Goal: Information Seeking & Learning: Check status

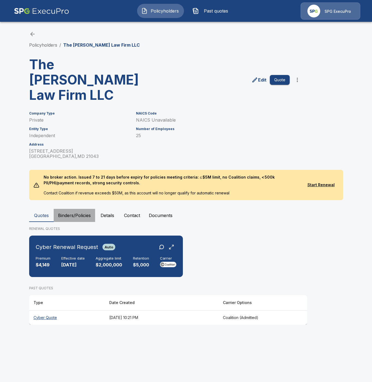
click at [74, 209] on button "Binders/Policies" at bounding box center [74, 215] width 41 height 13
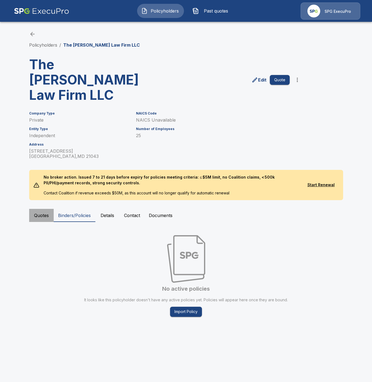
click at [39, 209] on button "Quotes" at bounding box center [41, 215] width 25 height 13
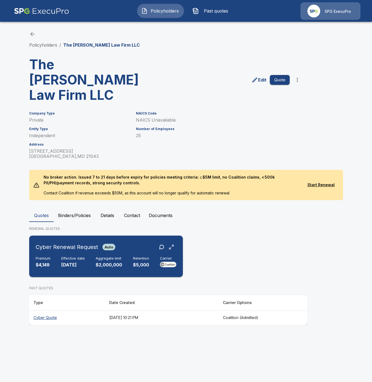
click at [60, 256] on div "Premium $4,149 Effective date 10/7/2025 Aggregate limit $2,000,000 Retention $5…" at bounding box center [106, 262] width 141 height 12
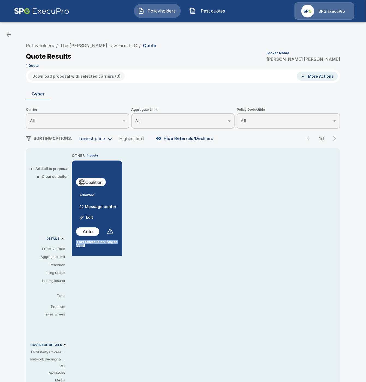
drag, startPoint x: 92, startPoint y: 249, endPoint x: 79, endPoint y: 242, distance: 15.1
click at [79, 242] on div "Admitted Message center Edit Auto This Quote is no longer Valid" at bounding box center [97, 210] width 50 height 98
copy p "This Quote is no longer Valid"
click at [47, 45] on link "Policyholders" at bounding box center [40, 45] width 28 height 5
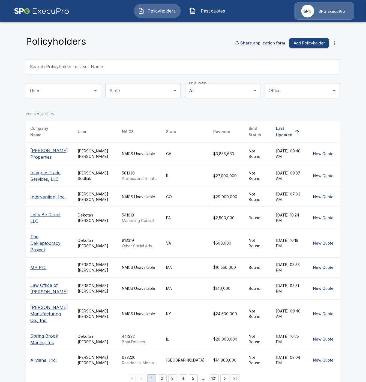
click at [62, 65] on input "Search Policyholder or User Name" at bounding box center [180, 66] width 308 height 15
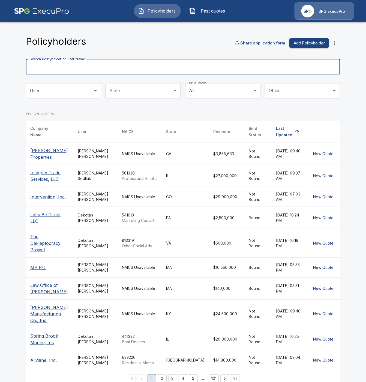
paste input "**********"
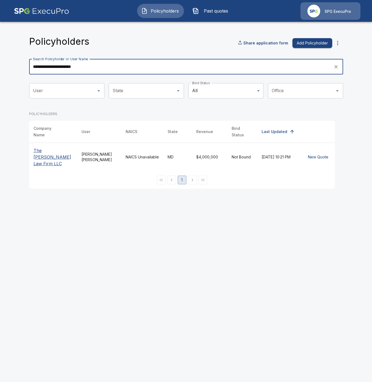
type input "**********"
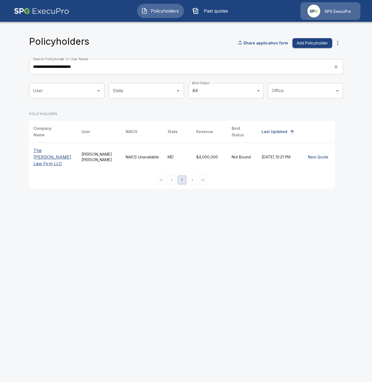
click at [36, 152] on p "The [PERSON_NAME] Law Firm LLC" at bounding box center [53, 157] width 39 height 20
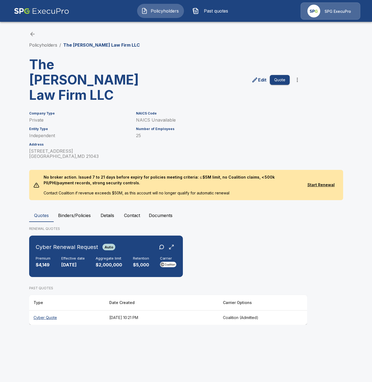
drag, startPoint x: 74, startPoint y: 198, endPoint x: 56, endPoint y: 206, distance: 19.7
click at [74, 209] on button "Binders/Policies" at bounding box center [74, 215] width 41 height 13
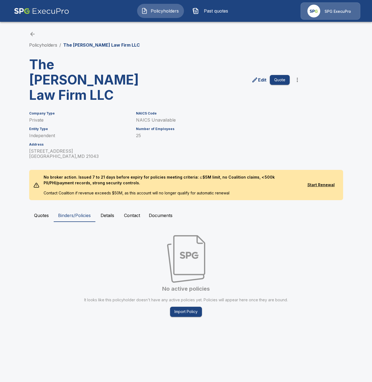
click at [43, 209] on button "Quotes" at bounding box center [41, 215] width 25 height 13
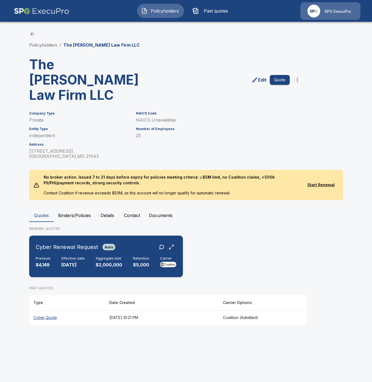
click at [50, 256] on div "Premium $4,149 Effective date 10/7/2025 Aggregate limit $2,000,000 Retention $5…" at bounding box center [106, 262] width 141 height 12
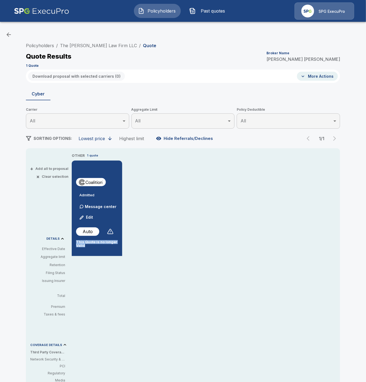
drag, startPoint x: 92, startPoint y: 246, endPoint x: 79, endPoint y: 241, distance: 14.1
click at [79, 241] on p "This Quote is no longer Valid" at bounding box center [97, 243] width 42 height 7
copy p "This Quote is no longer Valid"
click at [49, 45] on link "Policyholders" at bounding box center [40, 45] width 28 height 5
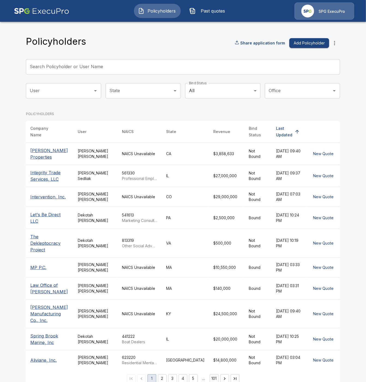
click at [55, 68] on input "Search Policyholder or User Name" at bounding box center [180, 66] width 308 height 15
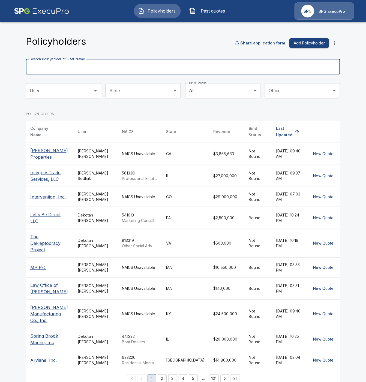
paste input "**********"
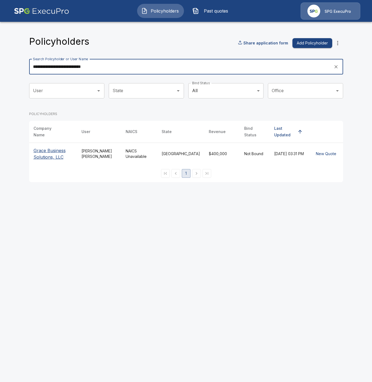
type input "**********"
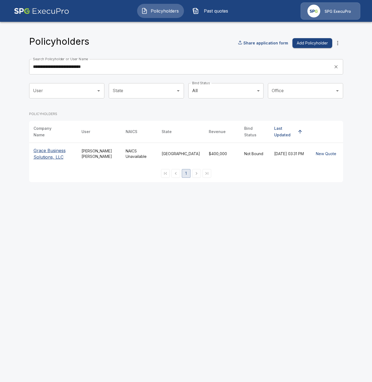
drag, startPoint x: 56, startPoint y: 151, endPoint x: 58, endPoint y: 155, distance: 4.7
click at [56, 151] on p "Grace Business Solutions, LLC" at bounding box center [53, 153] width 39 height 13
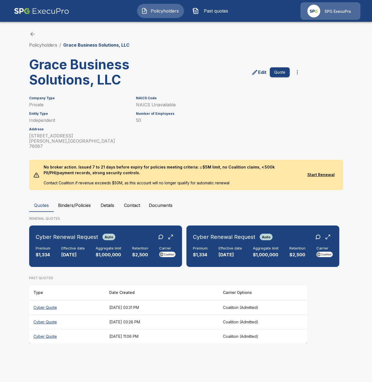
click at [80, 202] on button "Binders/Policies" at bounding box center [74, 205] width 41 height 13
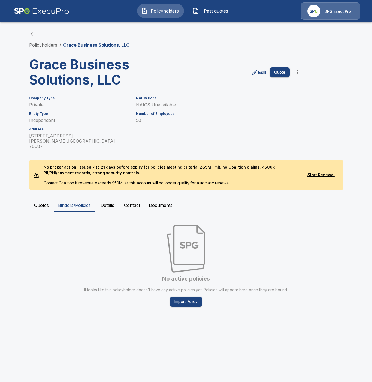
click at [43, 200] on button "Quotes" at bounding box center [41, 205] width 25 height 13
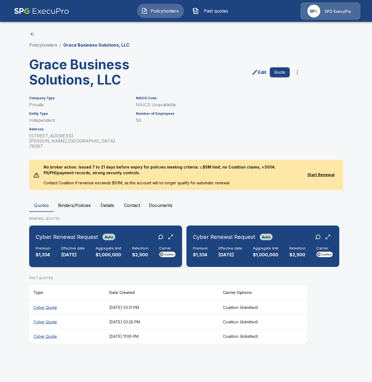
click at [69, 246] on div "Effective date 10/6/2025" at bounding box center [72, 252] width 23 height 12
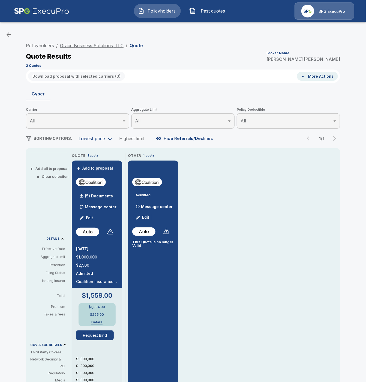
click at [77, 45] on link "Grace Business Solutions, LLC" at bounding box center [92, 45] width 64 height 5
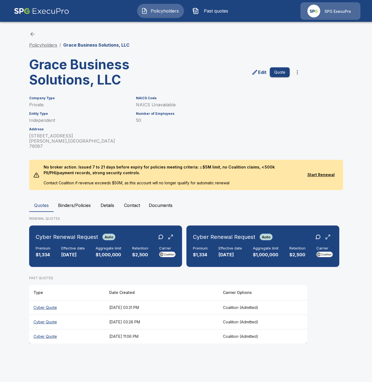
click at [42, 45] on link "Policyholders" at bounding box center [43, 44] width 28 height 5
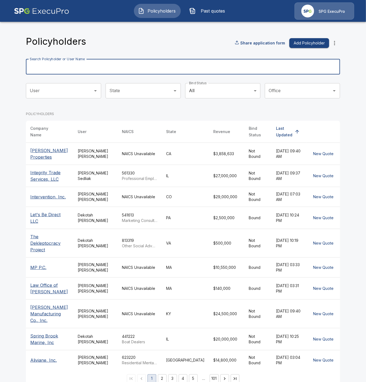
click at [53, 67] on input "Search Policyholder or User Name" at bounding box center [180, 66] width 308 height 15
paste input "**********"
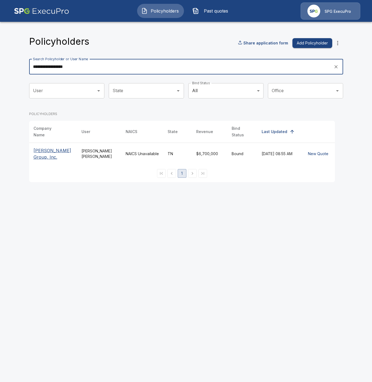
type input "**********"
click at [51, 149] on p "Hodges Group, Inc." at bounding box center [53, 153] width 39 height 13
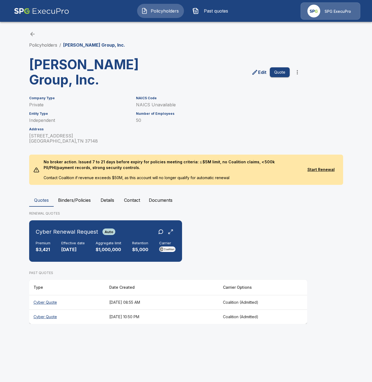
drag, startPoint x: 72, startPoint y: 179, endPoint x: 70, endPoint y: 184, distance: 5.6
click at [71, 194] on button "Binders/Policies" at bounding box center [74, 200] width 41 height 13
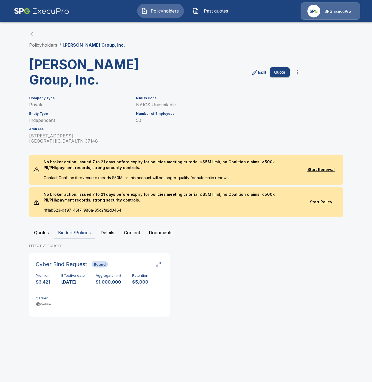
click at [50, 226] on button "Quotes" at bounding box center [41, 232] width 25 height 13
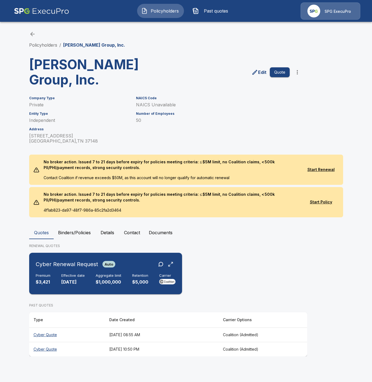
click at [88, 260] on h6 "Cyber Renewal Request" at bounding box center [67, 264] width 62 height 9
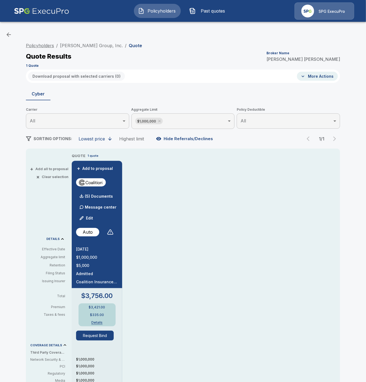
click at [35, 46] on link "Policyholders" at bounding box center [40, 45] width 28 height 5
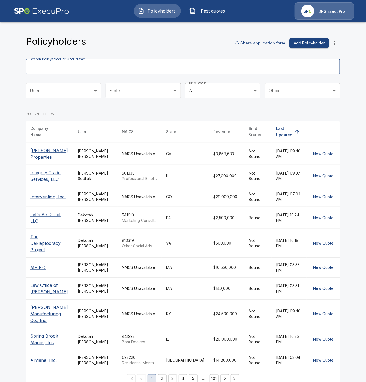
click at [59, 67] on input "Search Policyholder or User Name" at bounding box center [180, 66] width 308 height 15
paste input "**********"
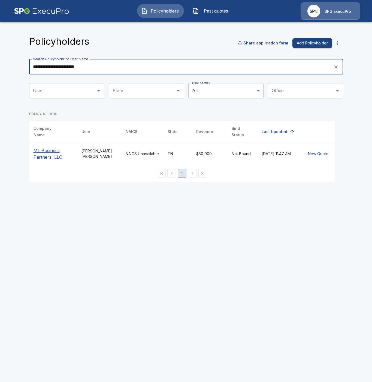
type input "**********"
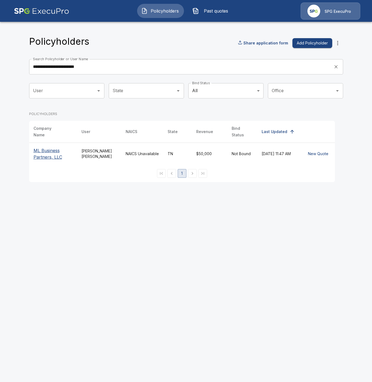
click at [49, 152] on p "ML Business Partners, LLC" at bounding box center [53, 153] width 39 height 13
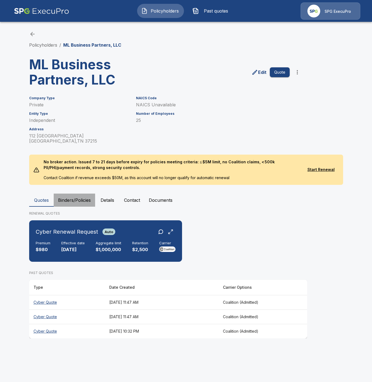
click at [77, 199] on button "Binders/Policies" at bounding box center [74, 200] width 41 height 13
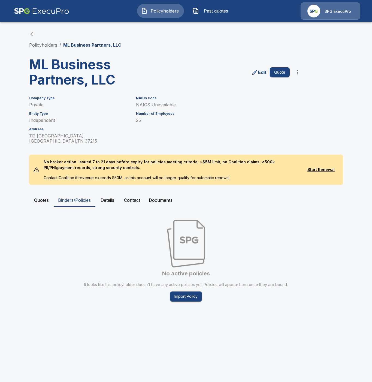
click at [41, 196] on button "Quotes" at bounding box center [41, 200] width 25 height 13
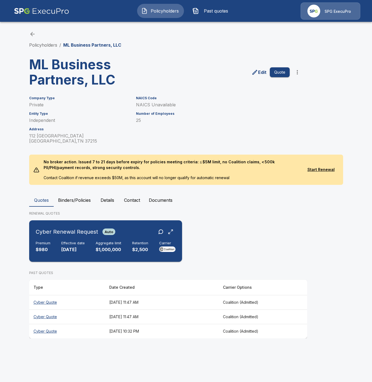
drag, startPoint x: 58, startPoint y: 240, endPoint x: 75, endPoint y: 245, distance: 17.5
click at [61, 242] on div "Cyber Renewal Request Auto Premium $980 Effective date 10/5/2025 Aggregate limi…" at bounding box center [105, 241] width 149 height 37
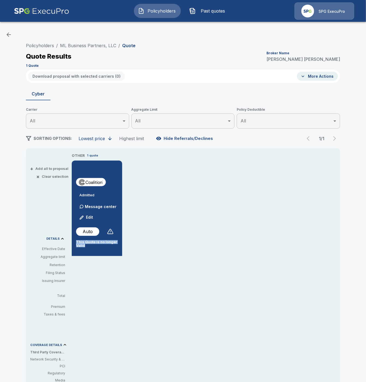
drag, startPoint x: 91, startPoint y: 247, endPoint x: 78, endPoint y: 242, distance: 14.0
click at [78, 242] on div "Admitted Message center Edit Auto This Quote is no longer Valid" at bounding box center [97, 210] width 50 height 98
copy p "This Quote is no longer Valid"
click at [43, 45] on link "Policyholders" at bounding box center [40, 45] width 28 height 5
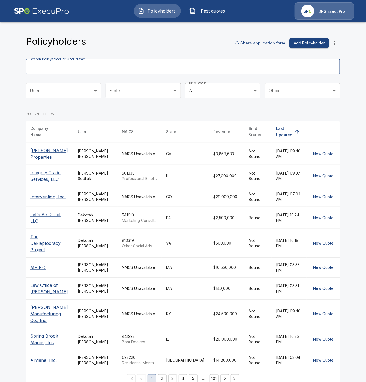
click at [61, 69] on input "Search Policyholder or User Name" at bounding box center [180, 66] width 308 height 15
paste input "*******"
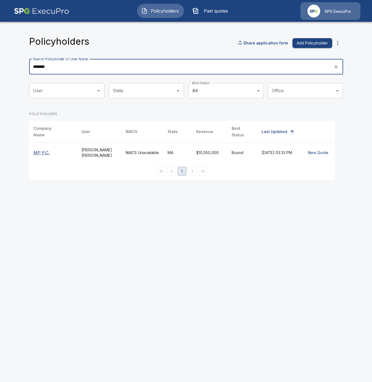
type input "*******"
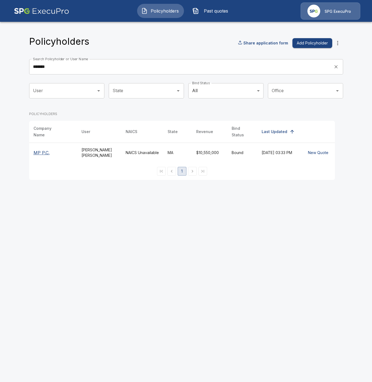
click at [46, 150] on p "MP P.C." at bounding box center [53, 153] width 39 height 7
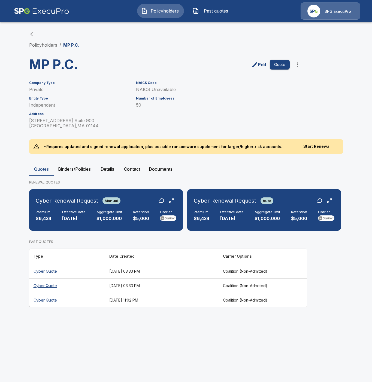
click at [69, 170] on button "Binders/Policies" at bounding box center [74, 169] width 41 height 13
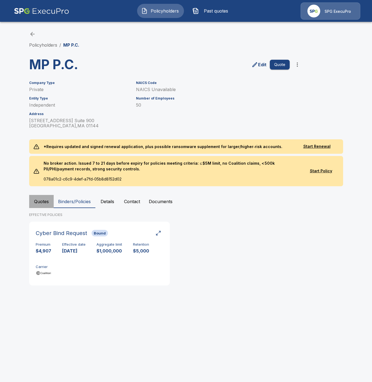
click at [39, 202] on button "Quotes" at bounding box center [41, 201] width 25 height 13
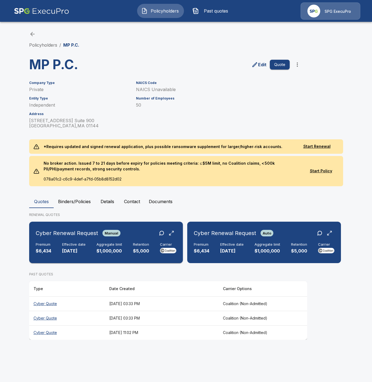
click at [147, 249] on p "$5,000" at bounding box center [141, 251] width 16 height 6
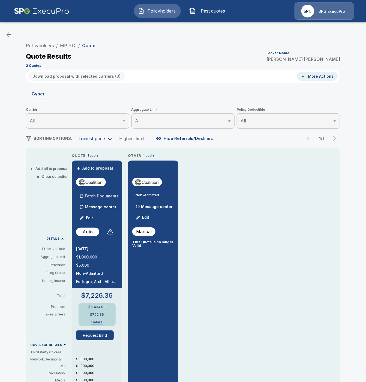
click at [108, 194] on p "Fetch Documents" at bounding box center [102, 196] width 34 height 4
click at [47, 47] on link "Policyholders" at bounding box center [40, 45] width 28 height 5
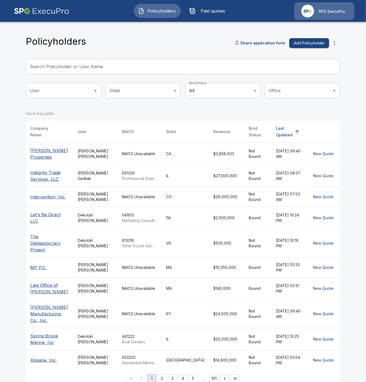
click at [59, 67] on input "Search Policyholder or User Name" at bounding box center [180, 66] width 308 height 15
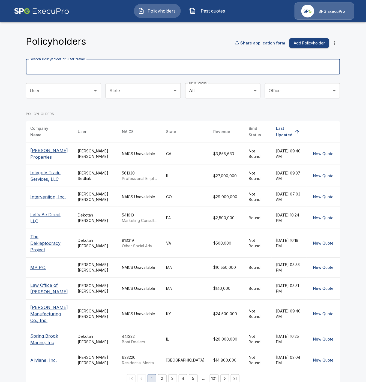
paste input "**********"
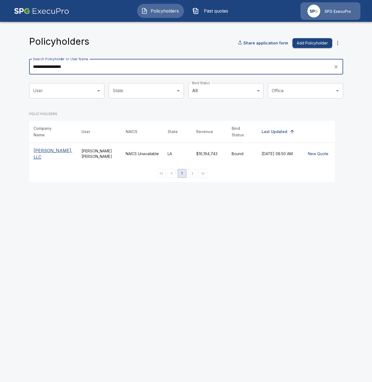
type input "**********"
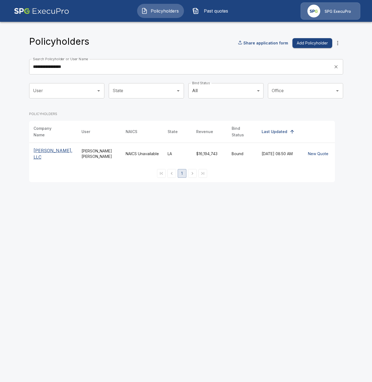
click at [50, 150] on p "[PERSON_NAME], LLC" at bounding box center [53, 153] width 39 height 13
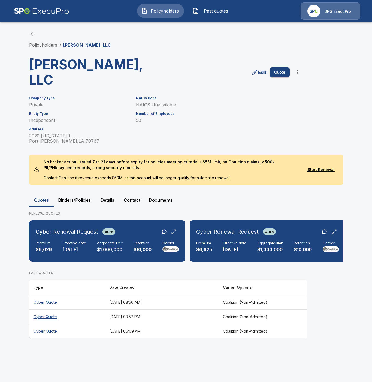
click at [75, 194] on button "Binders/Policies" at bounding box center [74, 200] width 41 height 13
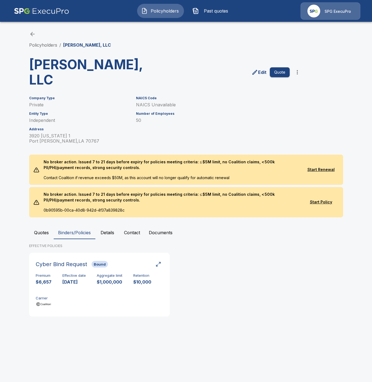
click at [46, 226] on button "Quotes" at bounding box center [41, 232] width 25 height 13
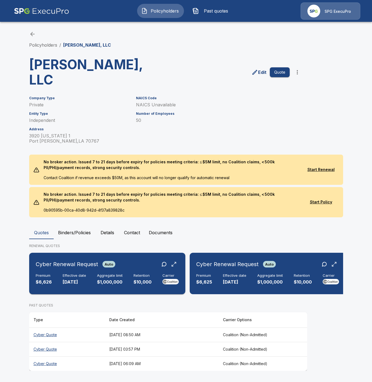
click at [70, 260] on h6 "Cyber Renewal Request" at bounding box center [67, 264] width 62 height 9
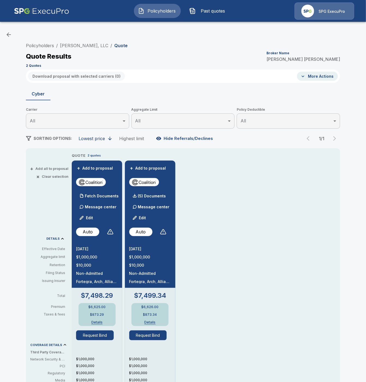
drag, startPoint x: 107, startPoint y: 197, endPoint x: 150, endPoint y: 240, distance: 60.8
click at [107, 197] on p "Fetch Documents" at bounding box center [102, 196] width 34 height 4
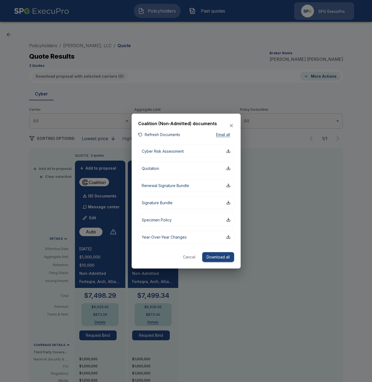
click at [191, 257] on button "Cancel" at bounding box center [189, 257] width 17 height 10
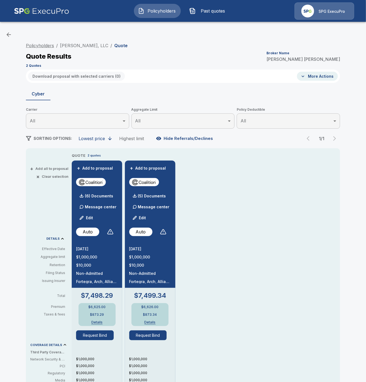
click at [47, 45] on link "Policyholders" at bounding box center [40, 45] width 28 height 5
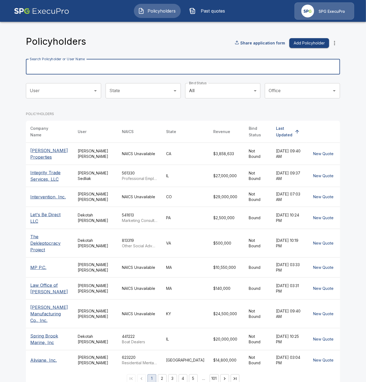
click at [73, 68] on input "Search Policyholder or User Name" at bounding box center [180, 66] width 308 height 15
paste input "**********"
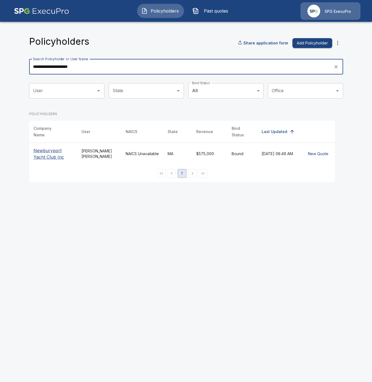
type input "**********"
drag, startPoint x: 45, startPoint y: 152, endPoint x: 92, endPoint y: 196, distance: 64.9
click at [45, 152] on p "Newburyport Yacht Club Inc" at bounding box center [53, 153] width 39 height 13
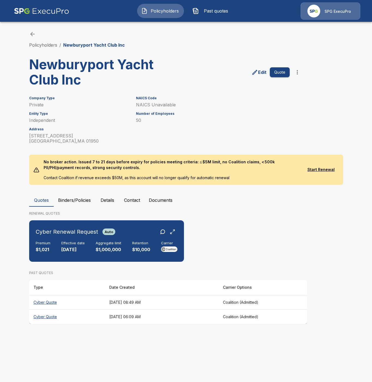
click at [76, 197] on button "Binders/Policies" at bounding box center [74, 200] width 41 height 13
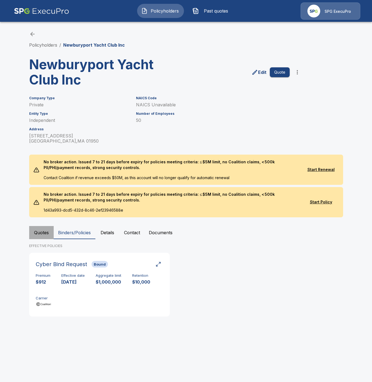
drag, startPoint x: 43, startPoint y: 233, endPoint x: 46, endPoint y: 243, distance: 10.4
click at [43, 233] on button "Quotes" at bounding box center [41, 232] width 25 height 13
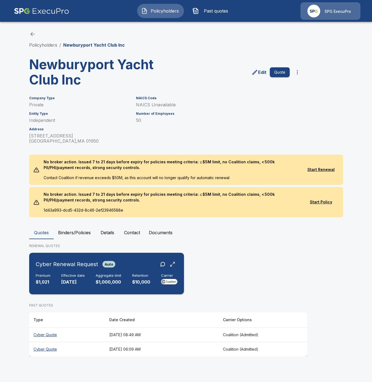
drag, startPoint x: 71, startPoint y: 278, endPoint x: 76, endPoint y: 269, distance: 9.8
click at [76, 269] on div "Cyber Renewal Request Auto" at bounding box center [76, 264] width 80 height 10
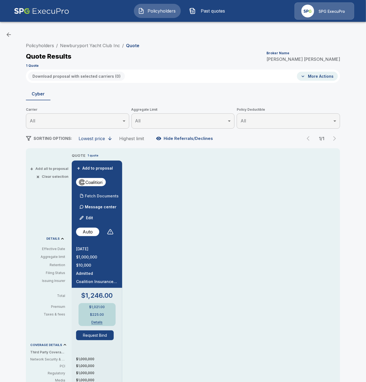
click at [115, 196] on p "Fetch Documents" at bounding box center [102, 196] width 34 height 4
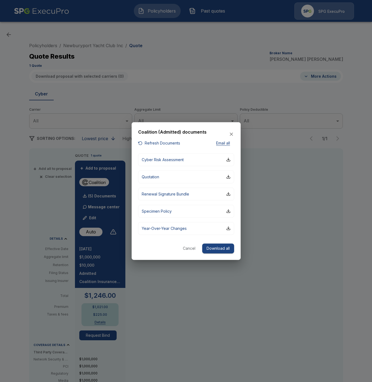
click at [190, 248] on button "Cancel" at bounding box center [189, 249] width 17 height 10
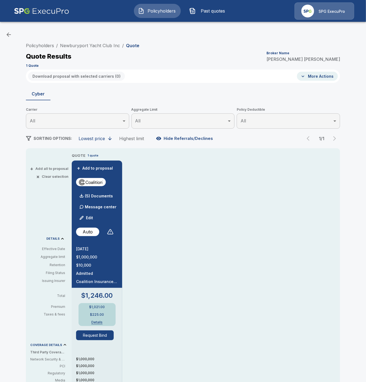
click at [43, 42] on li "Policyholders" at bounding box center [40, 45] width 28 height 7
click at [44, 45] on link "Policyholders" at bounding box center [40, 45] width 28 height 5
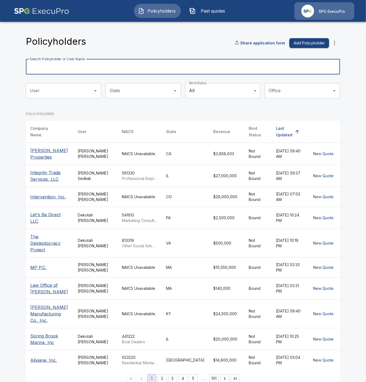
click at [58, 70] on input "Search Policyholder or User Name" at bounding box center [180, 66] width 308 height 15
paste input "**********"
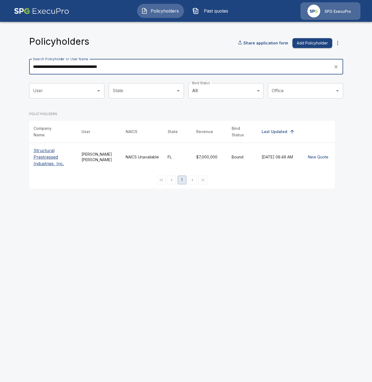
type input "**********"
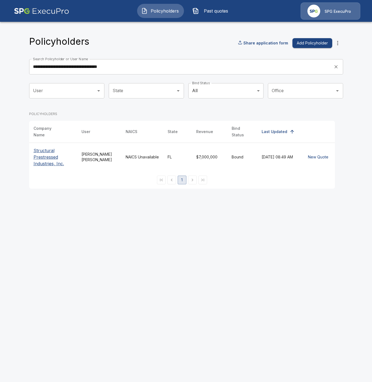
click at [46, 155] on p "Structural Prestressed Industries, Inc." at bounding box center [53, 157] width 39 height 20
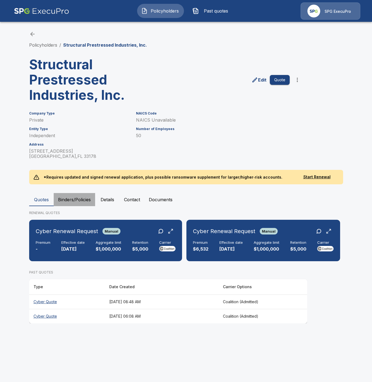
click at [71, 199] on button "Binders/Policies" at bounding box center [74, 199] width 41 height 13
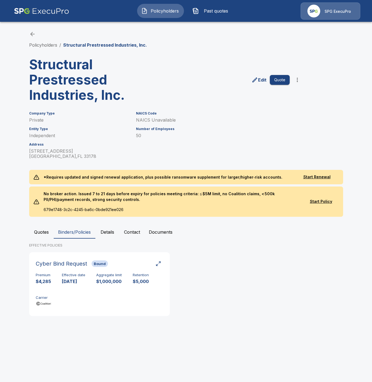
click at [43, 232] on button "Quotes" at bounding box center [41, 232] width 25 height 13
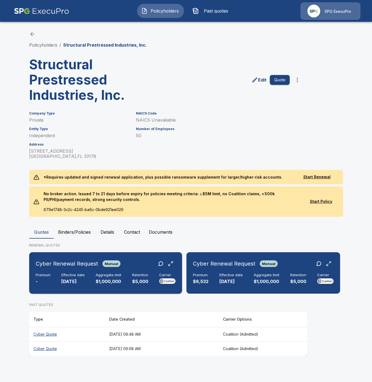
click at [73, 269] on div "Cyber Renewal Request Manual Premium - Effective date 10/31/2025 Aggregate limi…" at bounding box center [105, 273] width 149 height 37
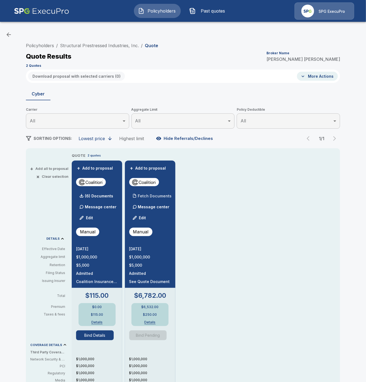
click at [171, 197] on p "Fetch Documents" at bounding box center [155, 196] width 34 height 4
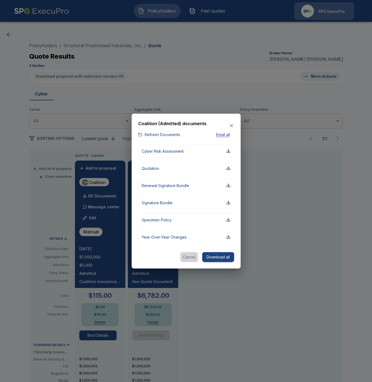
click at [191, 256] on button "Cancel" at bounding box center [189, 257] width 17 height 10
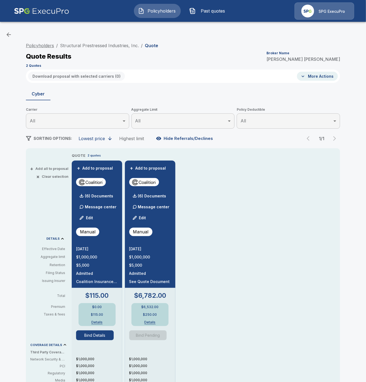
click at [52, 46] on link "Policyholders" at bounding box center [40, 45] width 28 height 5
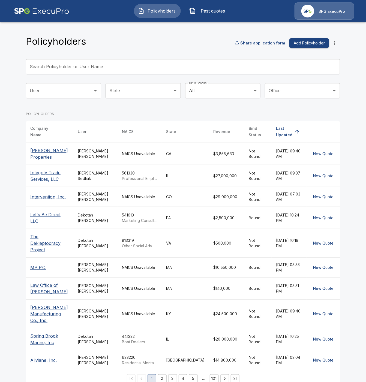
drag, startPoint x: 66, startPoint y: 62, endPoint x: 73, endPoint y: 70, distance: 10.6
click at [66, 63] on div "Search Policyholder or User Name Search Policyholder or User Name" at bounding box center [183, 66] width 314 height 15
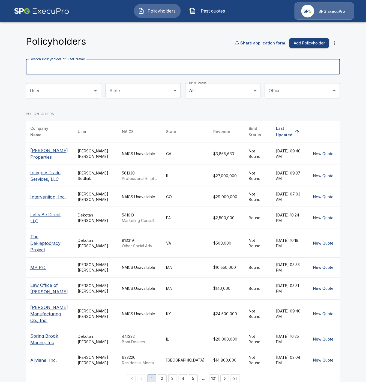
paste input "**********"
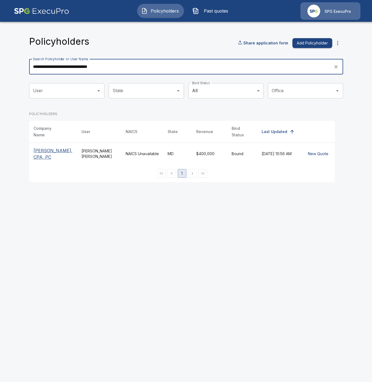
type input "**********"
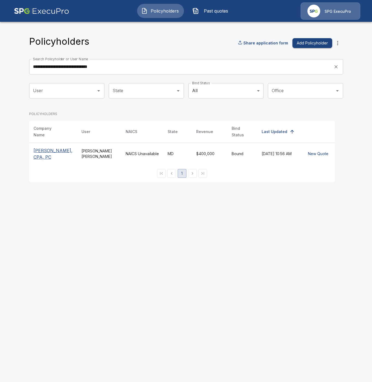
click at [53, 147] on p "[PERSON_NAME], CPA, PC" at bounding box center [53, 153] width 39 height 13
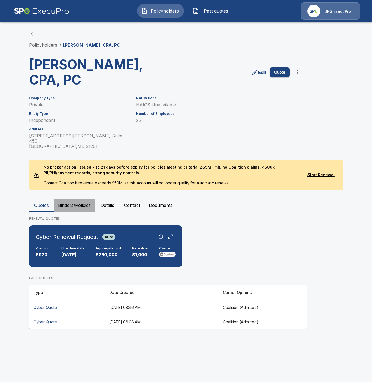
click at [79, 201] on button "Binders/Policies" at bounding box center [74, 205] width 41 height 13
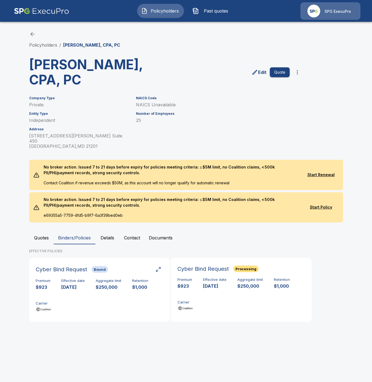
click at [46, 236] on button "Quotes" at bounding box center [41, 237] width 25 height 13
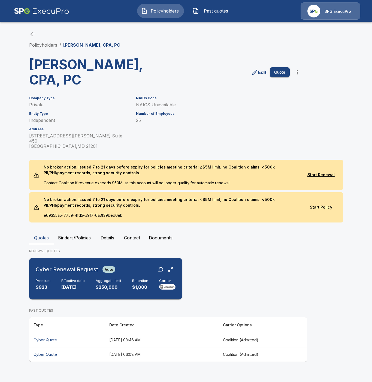
click at [67, 266] on h6 "Cyber Renewal Request" at bounding box center [67, 269] width 62 height 9
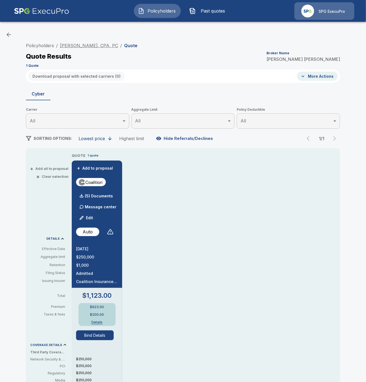
click at [94, 46] on link "[PERSON_NAME], CPA, PC" at bounding box center [89, 45] width 58 height 5
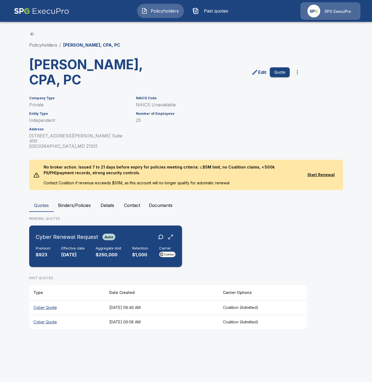
click at [87, 237] on div "Cyber Renewal Request Auto Premium $923 Effective date [DATE] Aggregate limit $…" at bounding box center [105, 246] width 149 height 37
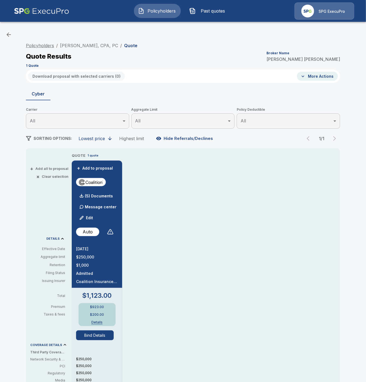
click at [49, 46] on link "Policyholders" at bounding box center [40, 45] width 28 height 5
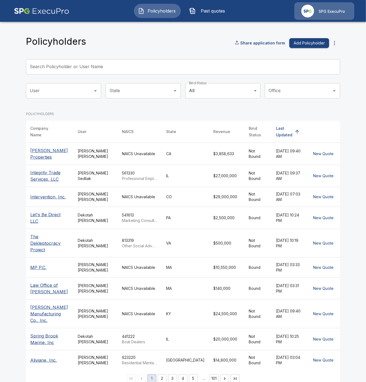
click at [68, 70] on input "Search Policyholder or User Name" at bounding box center [180, 66] width 308 height 15
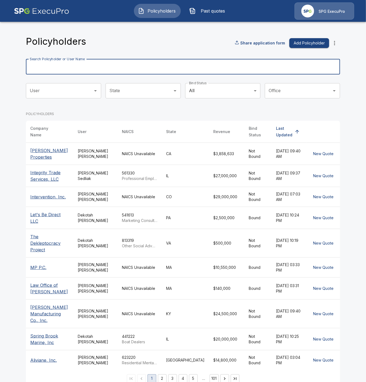
paste input "**********"
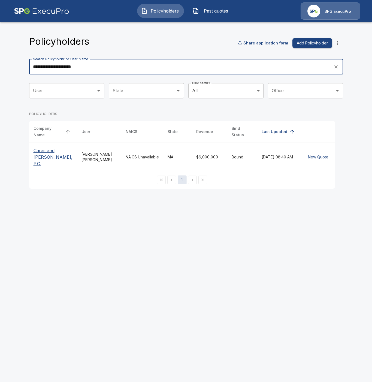
type input "**********"
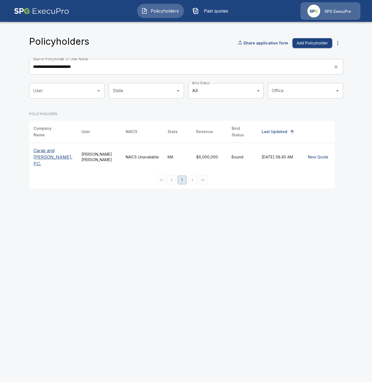
click at [42, 147] on p "Caras and Shulman, P.C." at bounding box center [53, 157] width 39 height 20
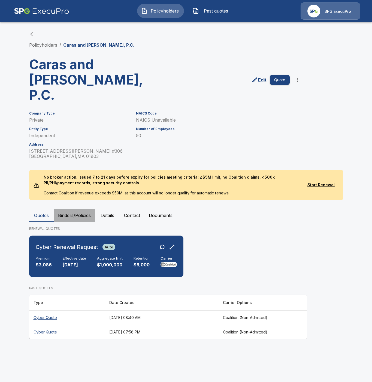
click at [76, 209] on button "Binders/Policies" at bounding box center [74, 215] width 41 height 13
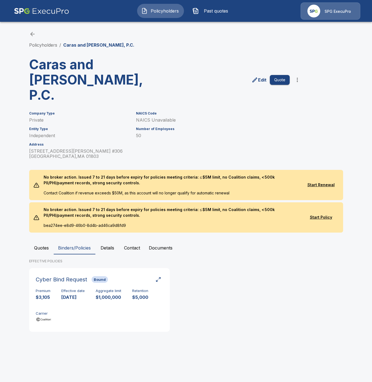
click at [42, 241] on button "Quotes" at bounding box center [41, 247] width 25 height 13
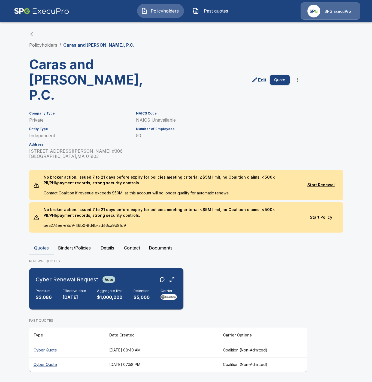
drag, startPoint x: 81, startPoint y: 280, endPoint x: 82, endPoint y: 284, distance: 4.1
click at [81, 294] on p "[DATE]" at bounding box center [74, 297] width 23 height 6
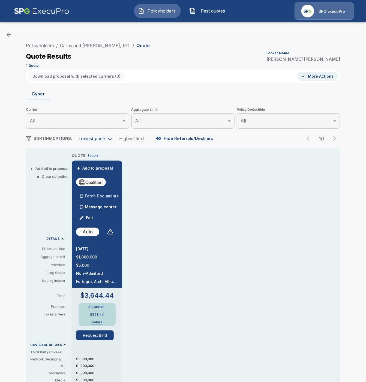
click at [93, 194] on p "Fetch Documents" at bounding box center [102, 196] width 34 height 4
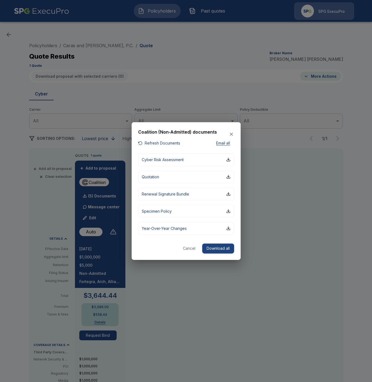
click at [185, 247] on button "Cancel" at bounding box center [189, 249] width 17 height 10
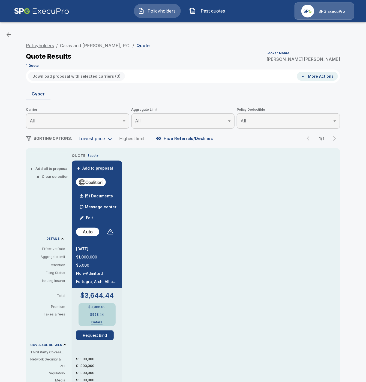
click at [37, 45] on link "Policyholders" at bounding box center [40, 45] width 28 height 5
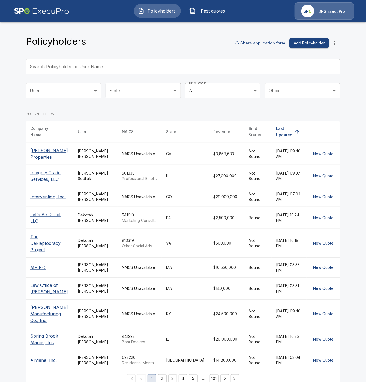
click at [64, 68] on input "Search Policyholder or User Name" at bounding box center [180, 66] width 308 height 15
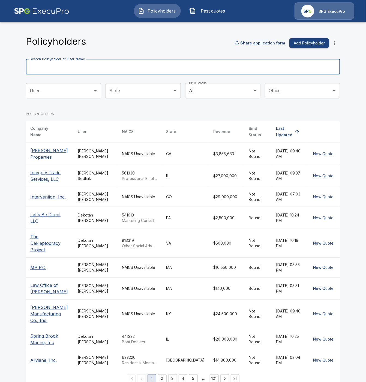
paste input "**********"
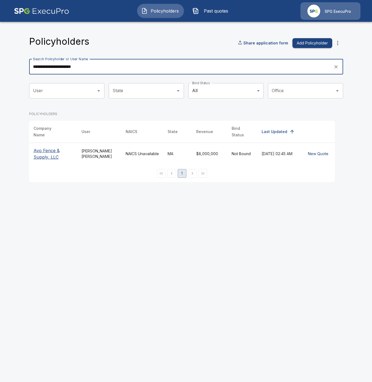
type input "**********"
click at [55, 151] on p "Avo Fence & Supply, LLC" at bounding box center [53, 153] width 39 height 13
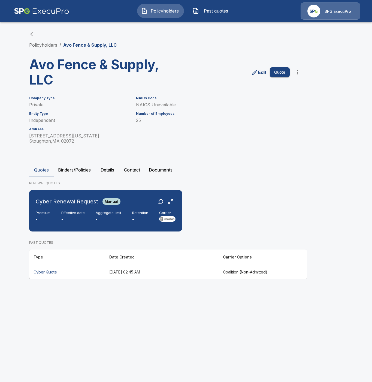
click at [70, 169] on button "Binders/Policies" at bounding box center [74, 169] width 41 height 13
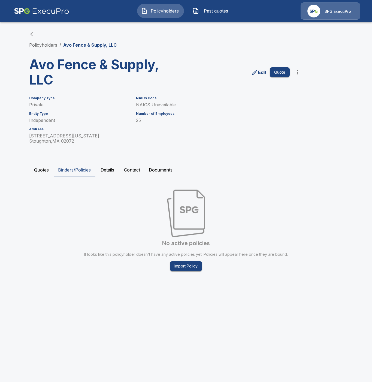
drag, startPoint x: 41, startPoint y: 170, endPoint x: 42, endPoint y: 177, distance: 6.8
click at [41, 171] on button "Quotes" at bounding box center [41, 169] width 25 height 13
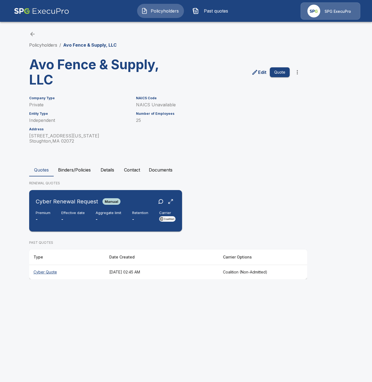
click at [65, 219] on p "-" at bounding box center [72, 219] width 23 height 6
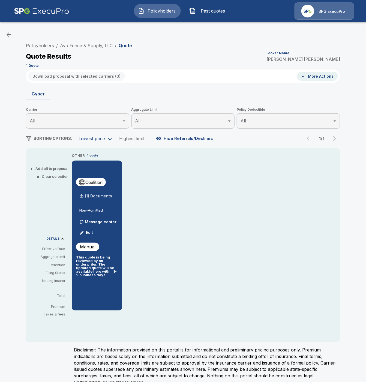
click at [100, 196] on p "(1) Documents" at bounding box center [98, 196] width 27 height 4
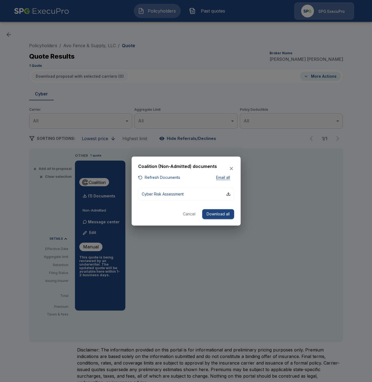
click at [185, 255] on div at bounding box center [186, 191] width 372 height 382
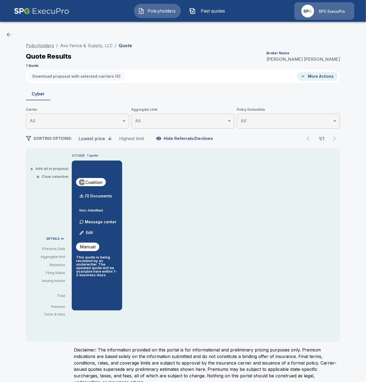
click at [43, 46] on link "Policyholders" at bounding box center [40, 45] width 28 height 5
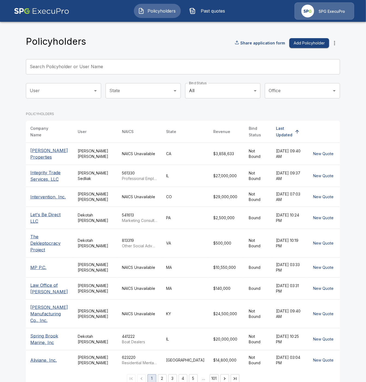
click at [45, 67] on input "Search Policyholder or User Name" at bounding box center [180, 66] width 308 height 15
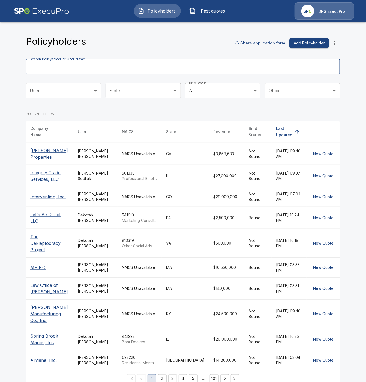
paste input "**********"
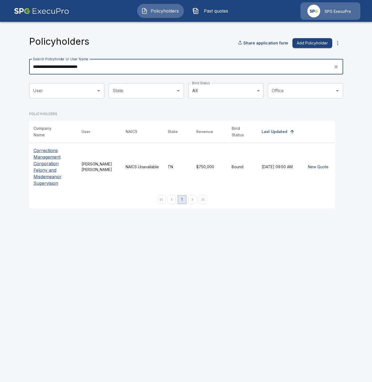
type input "**********"
click at [49, 151] on p "Corrections Management Corporation Felony and Misdemeanor Supervision" at bounding box center [53, 166] width 39 height 39
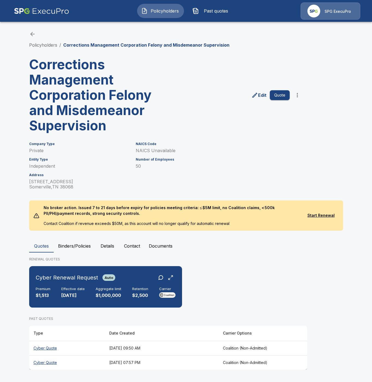
click at [83, 245] on button "Binders/Policies" at bounding box center [74, 246] width 41 height 13
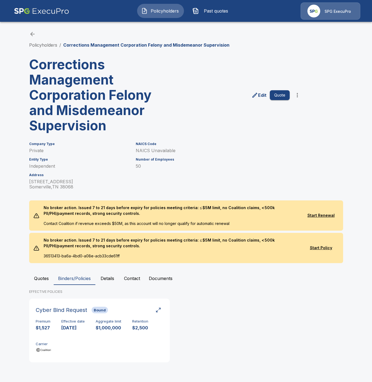
click at [40, 279] on button "Quotes" at bounding box center [41, 278] width 25 height 13
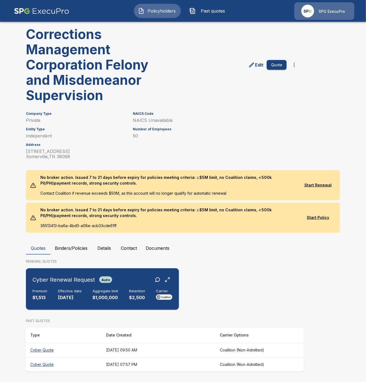
click at [52, 279] on h6 "Cyber Renewal Request" at bounding box center [63, 280] width 62 height 9
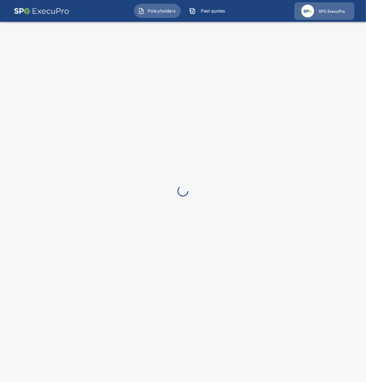
scroll to position [30, 0]
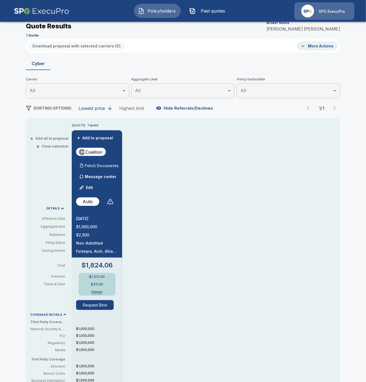
click at [88, 166] on p "Fetch Documents" at bounding box center [102, 166] width 34 height 4
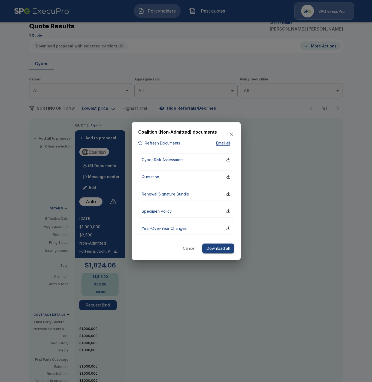
click at [187, 243] on div "Coalition (Non-Admitted) documents Refresh Documents Email all Cyber Risk Asses…" at bounding box center [186, 191] width 109 height 138
click at [187, 247] on button "Cancel" at bounding box center [189, 249] width 17 height 10
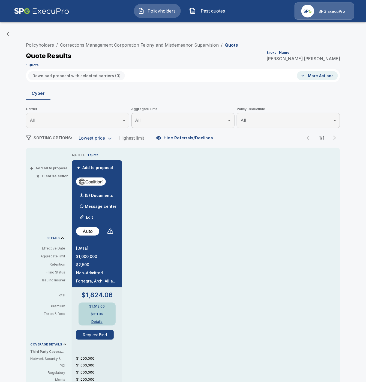
scroll to position [0, 0]
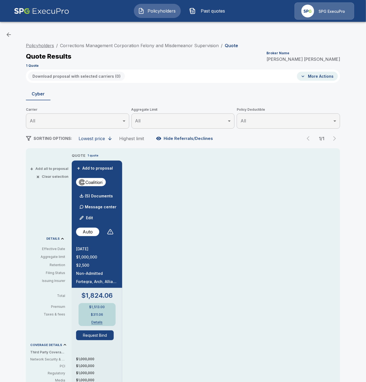
click at [46, 46] on link "Policyholders" at bounding box center [40, 45] width 28 height 5
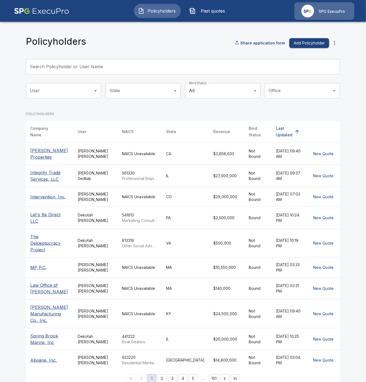
click at [64, 69] on input "Search Policyholder or User Name" at bounding box center [180, 66] width 308 height 15
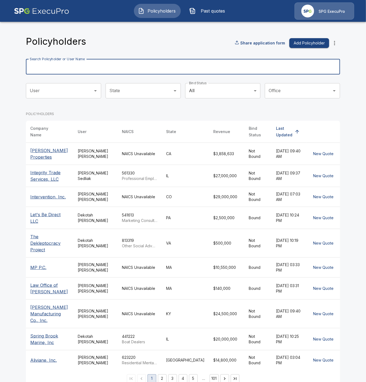
paste input "**********"
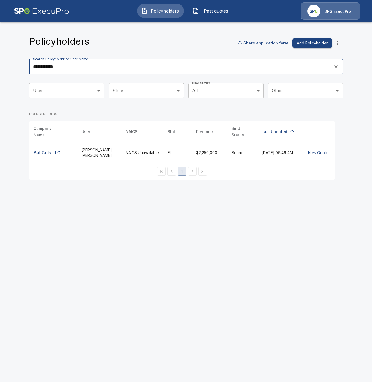
type input "**********"
drag, startPoint x: 47, startPoint y: 147, endPoint x: 81, endPoint y: 203, distance: 65.7
click at [47, 150] on p "Bat Cuts LLC" at bounding box center [53, 153] width 39 height 7
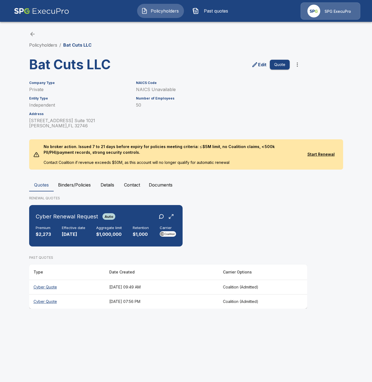
click at [80, 182] on button "Binders/Policies" at bounding box center [74, 184] width 41 height 13
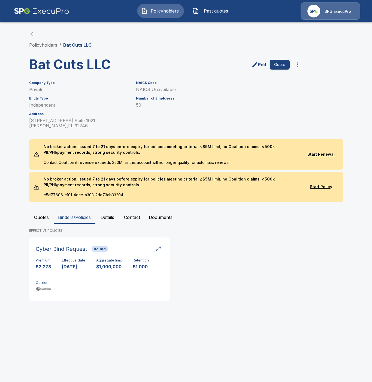
drag, startPoint x: 40, startPoint y: 218, endPoint x: 42, endPoint y: 227, distance: 8.8
click at [40, 219] on button "Quotes" at bounding box center [41, 217] width 25 height 13
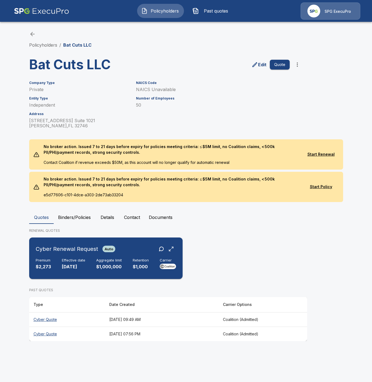
click at [71, 260] on h6 "Effective date" at bounding box center [73, 260] width 23 height 4
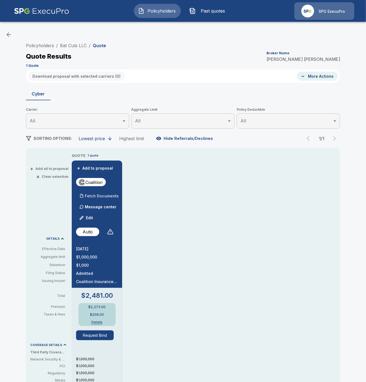
click at [93, 197] on p "Fetch Documents" at bounding box center [102, 196] width 34 height 4
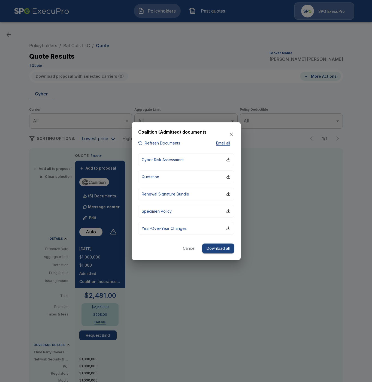
click at [186, 248] on button "Cancel" at bounding box center [189, 249] width 17 height 10
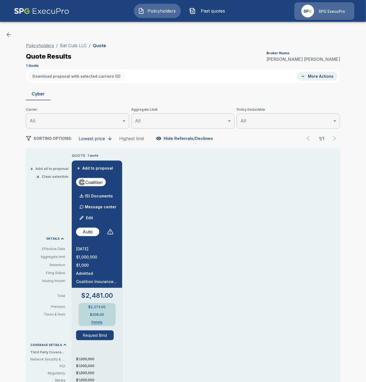
click at [29, 44] on link "Policyholders" at bounding box center [40, 45] width 28 height 5
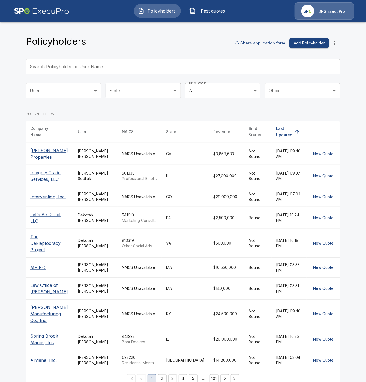
click at [72, 68] on input "Search Policyholder or User Name" at bounding box center [180, 66] width 308 height 15
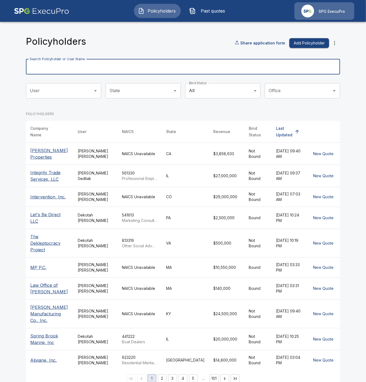
paste input "**********"
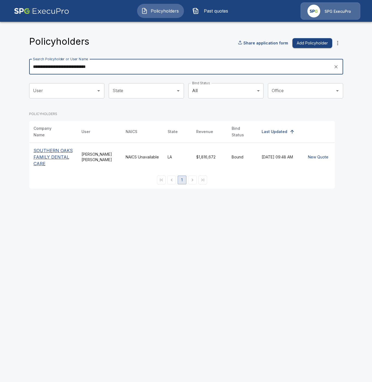
type input "**********"
click at [48, 151] on p "SOUTHERN OAKS FAMILY DENTAL CARE" at bounding box center [53, 157] width 39 height 20
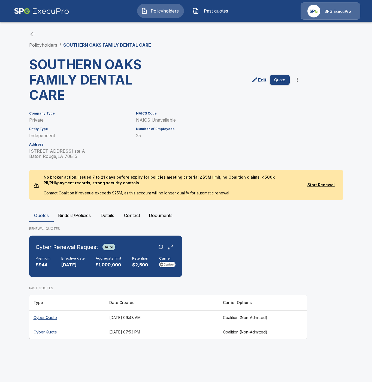
click at [68, 220] on button "Binders/Policies" at bounding box center [74, 215] width 41 height 13
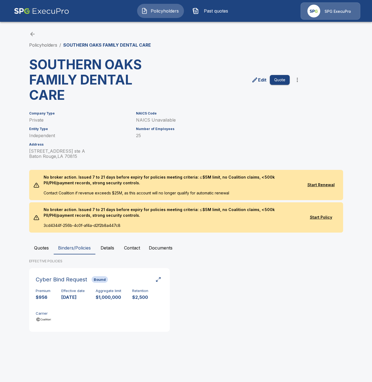
click at [43, 253] on button "Quotes" at bounding box center [41, 247] width 25 height 13
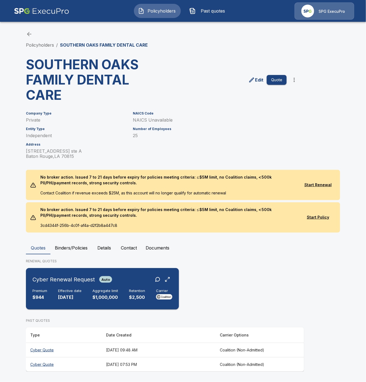
drag, startPoint x: 72, startPoint y: 289, endPoint x: 75, endPoint y: 290, distance: 3.2
click at [74, 290] on div "Cyber Renewal Request Auto Premium $944 Effective date 10/29/2025 Aggregate lim…" at bounding box center [102, 288] width 149 height 37
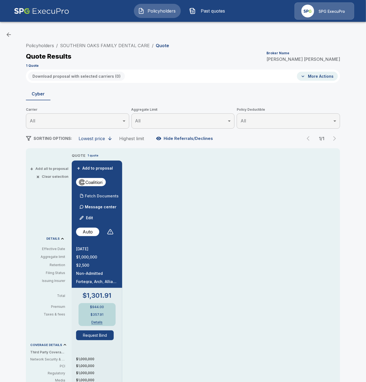
click at [115, 197] on p "Fetch Documents" at bounding box center [102, 196] width 34 height 4
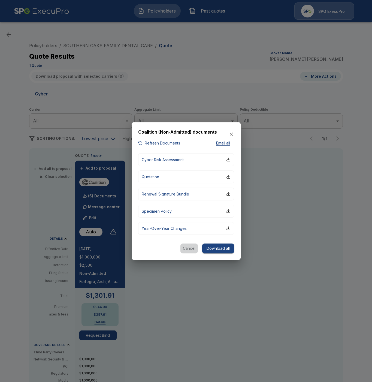
drag, startPoint x: 190, startPoint y: 249, endPoint x: 182, endPoint y: 231, distance: 19.0
click at [190, 249] on button "Cancel" at bounding box center [189, 249] width 17 height 10
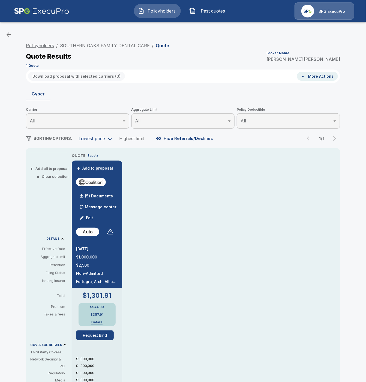
click at [42, 44] on link "Policyholders" at bounding box center [40, 45] width 28 height 5
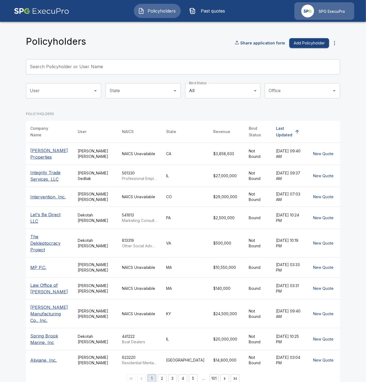
click at [59, 62] on div "Search Policyholder or User Name Search Policyholder or User Name" at bounding box center [183, 66] width 314 height 15
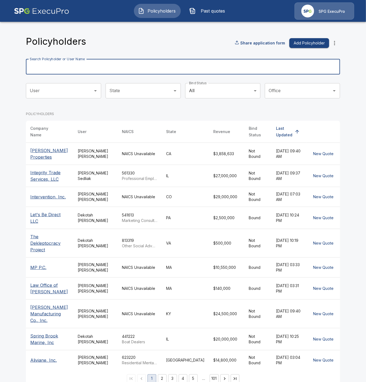
paste input "**********"
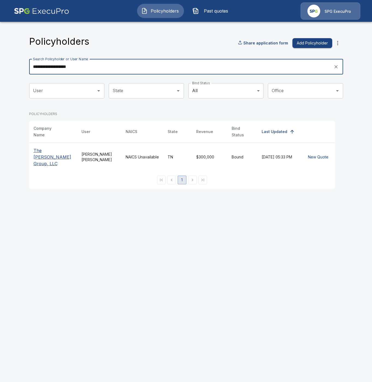
type input "**********"
click at [62, 147] on p "The Spero Group, LLC" at bounding box center [53, 157] width 39 height 20
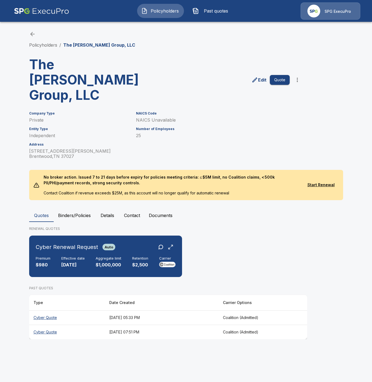
click at [80, 209] on button "Binders/Policies" at bounding box center [74, 215] width 41 height 13
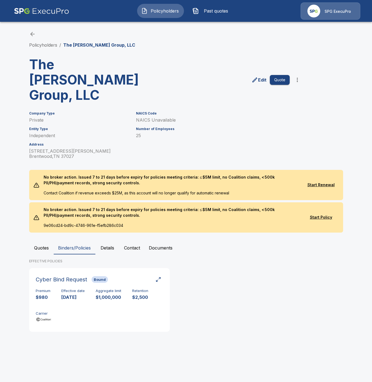
click at [41, 241] on button "Quotes" at bounding box center [41, 247] width 25 height 13
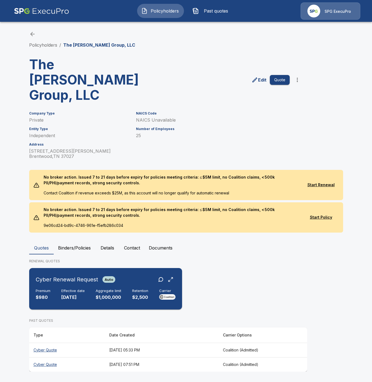
drag, startPoint x: 71, startPoint y: 283, endPoint x: 74, endPoint y: 284, distance: 3.5
click at [71, 294] on p "[DATE]" at bounding box center [72, 297] width 23 height 6
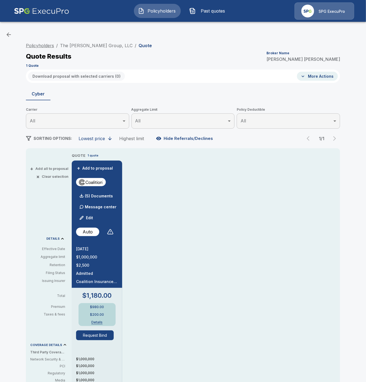
click at [39, 45] on link "Policyholders" at bounding box center [40, 45] width 28 height 5
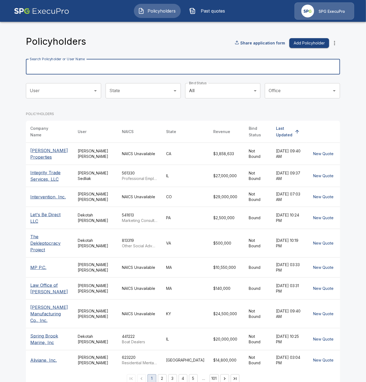
click at [50, 65] on input "Search Policyholder or User Name" at bounding box center [180, 66] width 308 height 15
paste input "**********"
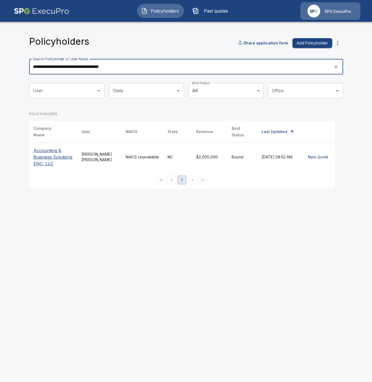
type input "**********"
click at [52, 150] on p "Accounting & Business Solutions ENC, LLC" at bounding box center [53, 157] width 39 height 20
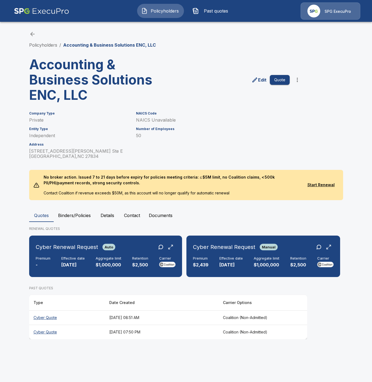
click at [83, 218] on button "Binders/Policies" at bounding box center [74, 215] width 41 height 13
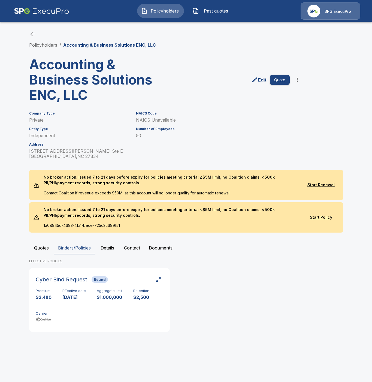
click at [43, 250] on button "Quotes" at bounding box center [41, 247] width 25 height 13
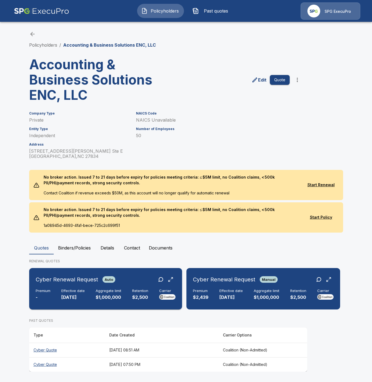
drag, startPoint x: 66, startPoint y: 282, endPoint x: 72, endPoint y: 283, distance: 6.3
click at [66, 283] on h6 "Cyber Renewal Request" at bounding box center [67, 279] width 62 height 9
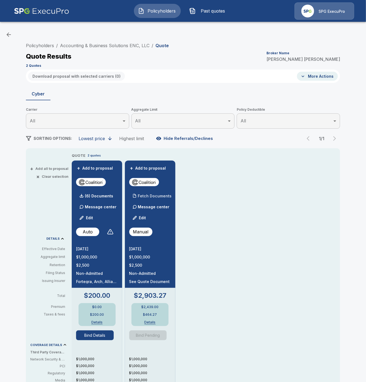
click at [154, 197] on p "Fetch Documents" at bounding box center [155, 196] width 34 height 4
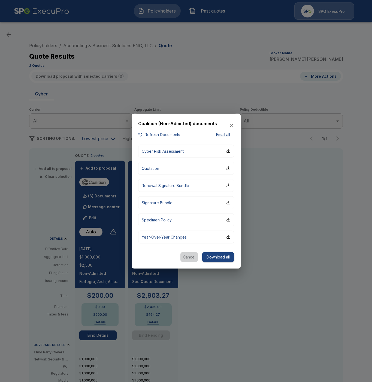
click at [189, 257] on button "Cancel" at bounding box center [189, 257] width 17 height 10
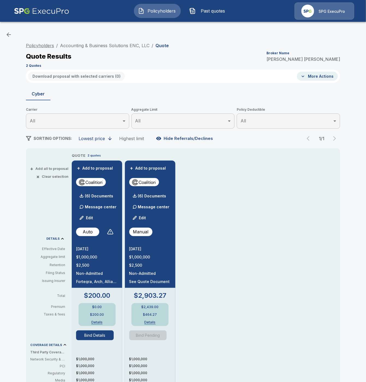
click at [38, 45] on link "Policyholders" at bounding box center [40, 45] width 28 height 5
drag, startPoint x: 38, startPoint y: 45, endPoint x: 41, endPoint y: 46, distance: 3.3
click at [38, 45] on link "Policyholders" at bounding box center [40, 45] width 28 height 5
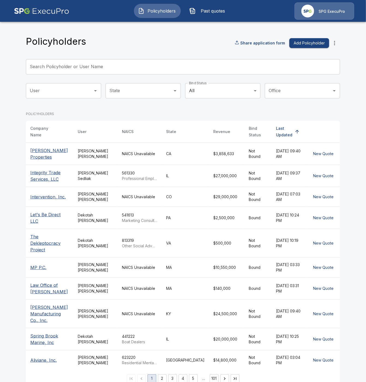
click at [57, 68] on input "Search Policyholder or User Name" at bounding box center [180, 66] width 308 height 15
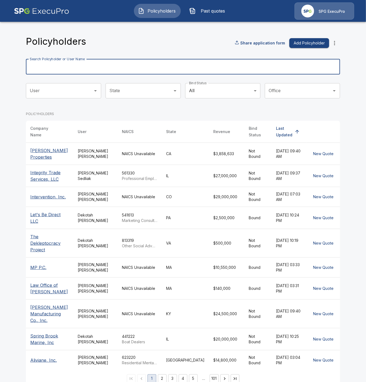
paste input "**********"
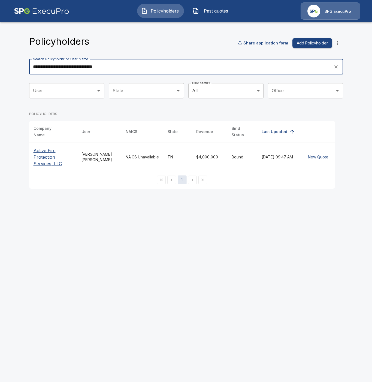
type input "**********"
drag, startPoint x: 44, startPoint y: 154, endPoint x: 61, endPoint y: 188, distance: 37.8
click at [44, 154] on p "Active Fire Protection Services, LLC" at bounding box center [53, 157] width 39 height 20
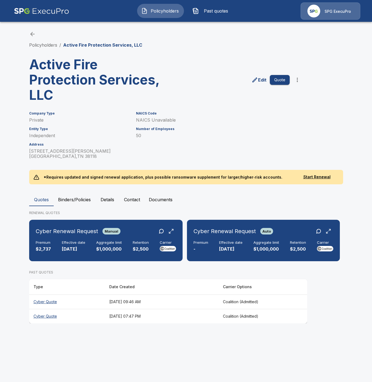
click at [63, 195] on button "Binders/Policies" at bounding box center [74, 199] width 41 height 13
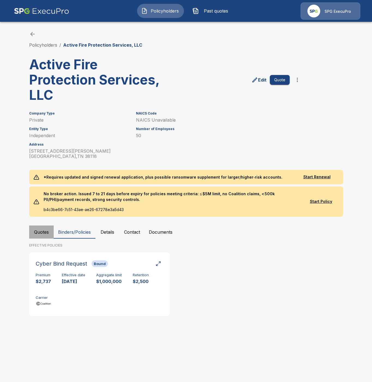
click at [40, 235] on button "Quotes" at bounding box center [41, 232] width 25 height 13
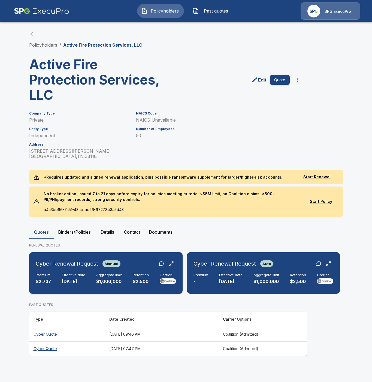
click at [57, 282] on div "Premium $2,737 Effective date 10/25/2025 Aggregate limit $1,000,000 Retention $…" at bounding box center [106, 279] width 141 height 12
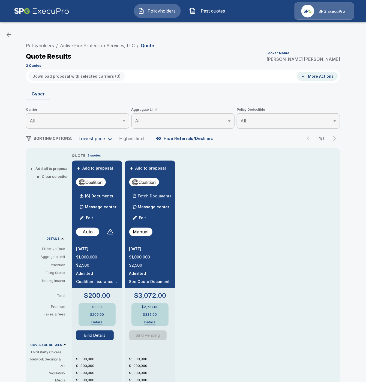
click at [156, 198] on p "Fetch Documents" at bounding box center [155, 196] width 34 height 4
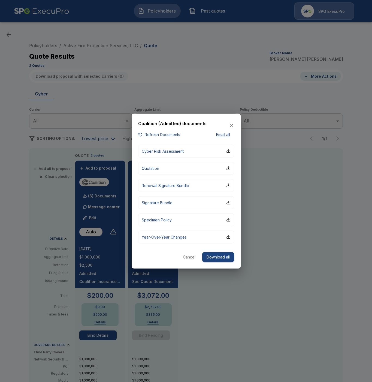
click at [189, 257] on button "Cancel" at bounding box center [189, 257] width 17 height 10
drag, startPoint x: 189, startPoint y: 257, endPoint x: 186, endPoint y: 258, distance: 3.7
click at [189, 257] on div "QUOTE 2 quotes + Add to proposal (6) Documents Message center Edit Auto 10/25/2…" at bounding box center [209, 329] width 268 height 352
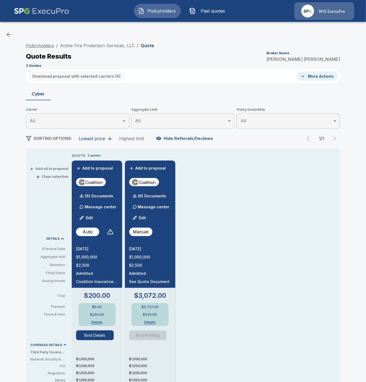
click at [38, 45] on link "Policyholders" at bounding box center [40, 45] width 28 height 5
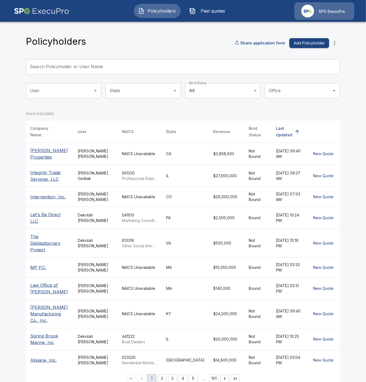
click at [63, 68] on input "Search Policyholder or User Name" at bounding box center [180, 66] width 308 height 15
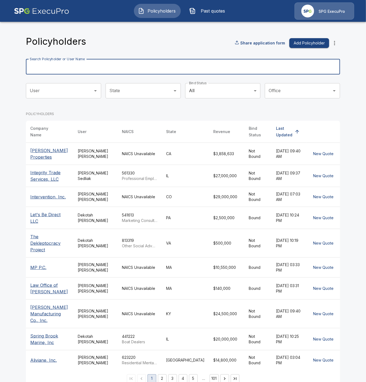
paste input "**********"
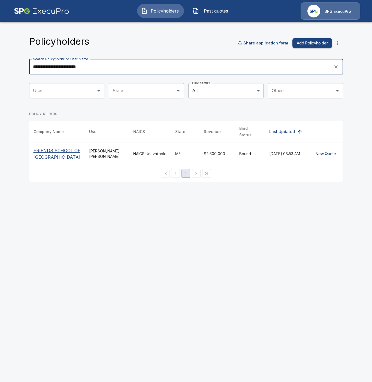
type input "**********"
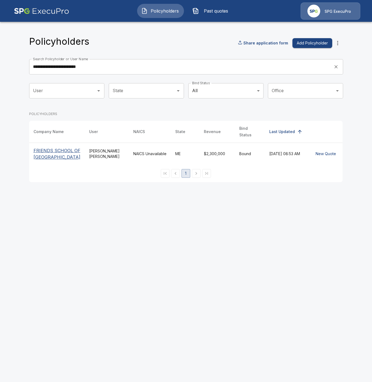
click at [52, 148] on p "FRIENDS SCHOOL OF [GEOGRAPHIC_DATA]" at bounding box center [57, 153] width 47 height 13
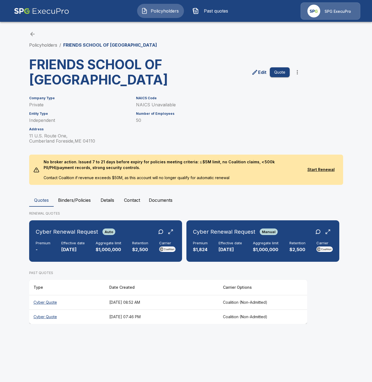
drag, startPoint x: 74, startPoint y: 200, endPoint x: 68, endPoint y: 210, distance: 11.1
click at [73, 201] on button "Binders/Policies" at bounding box center [74, 200] width 41 height 13
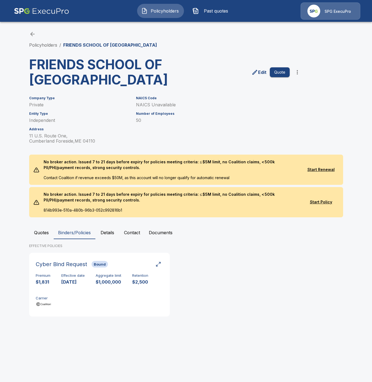
click at [40, 234] on button "Quotes" at bounding box center [41, 232] width 25 height 13
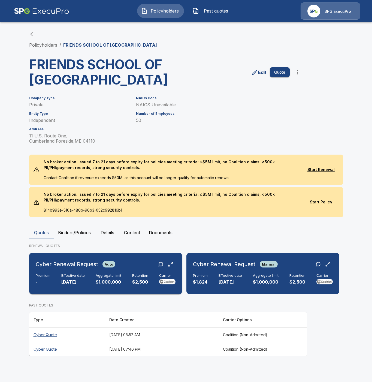
click at [66, 273] on div "Cyber Renewal Request Auto Premium - Effective date 10/24/2025 Aggregate limit …" at bounding box center [105, 273] width 149 height 37
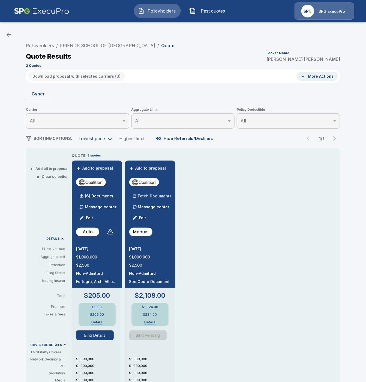
click at [147, 195] on p "Fetch Documents" at bounding box center [155, 196] width 34 height 4
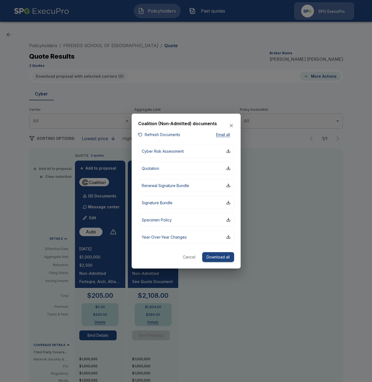
click at [189, 257] on button "Cancel" at bounding box center [189, 257] width 17 height 10
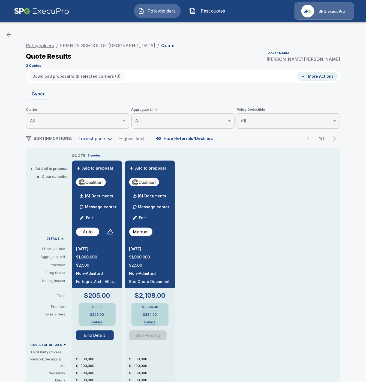
click at [39, 47] on link "Policyholders" at bounding box center [40, 45] width 28 height 5
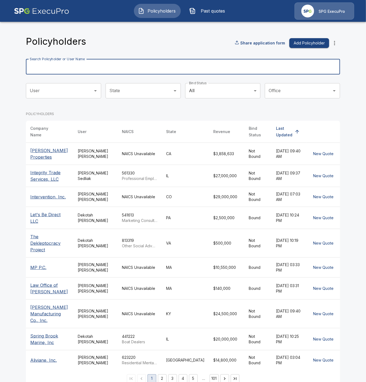
click at [59, 67] on input "Search Policyholder or User Name" at bounding box center [180, 66] width 308 height 15
paste input "**********"
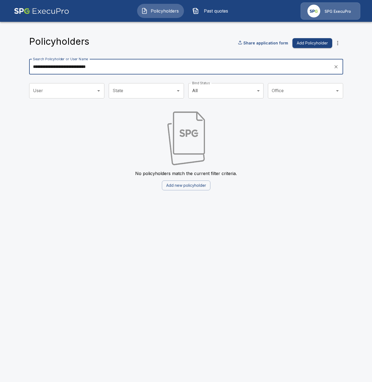
drag, startPoint x: 120, startPoint y: 67, endPoint x: 64, endPoint y: 65, distance: 55.4
click at [64, 65] on input "**********" at bounding box center [179, 66] width 301 height 15
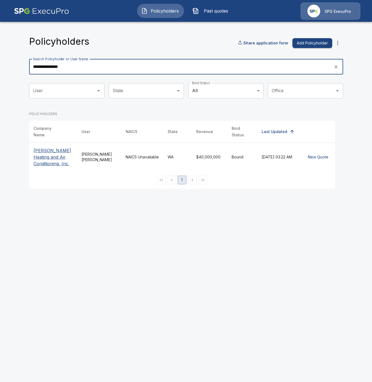
type input "**********"
drag, startPoint x: 50, startPoint y: 149, endPoint x: 50, endPoint y: 152, distance: 3.0
click at [50, 151] on p "[PERSON_NAME] Heating and Air Conditioning, Inc." at bounding box center [53, 157] width 39 height 20
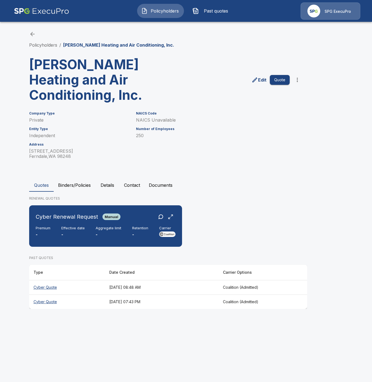
click at [85, 187] on button "Binders/Policies" at bounding box center [74, 185] width 41 height 13
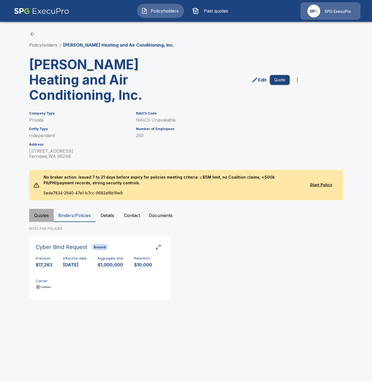
click at [38, 216] on button "Quotes" at bounding box center [41, 215] width 25 height 13
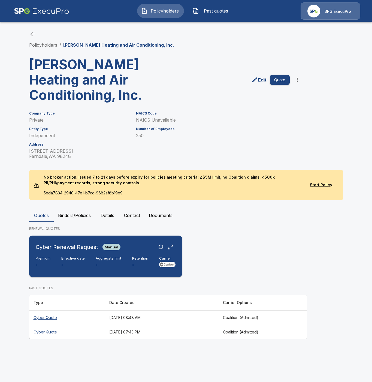
click at [65, 265] on p "-" at bounding box center [72, 265] width 23 height 6
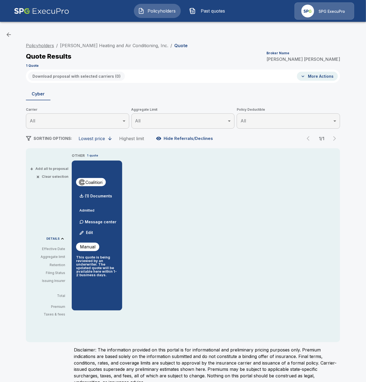
click at [49, 44] on link "Policyholders" at bounding box center [40, 45] width 28 height 5
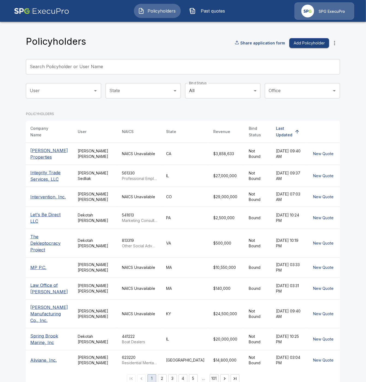
click at [50, 66] on input "Search Policyholder or User Name" at bounding box center [180, 66] width 308 height 15
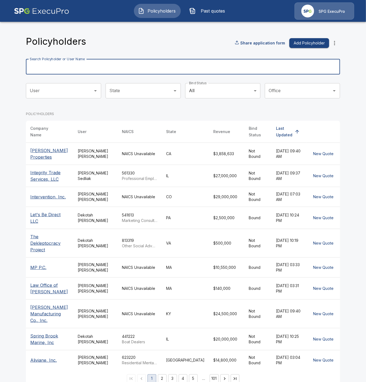
paste input "**********"
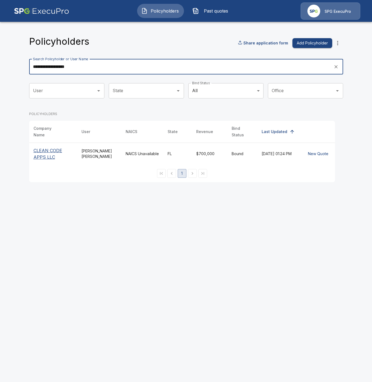
type input "**********"
drag, startPoint x: 47, startPoint y: 150, endPoint x: 80, endPoint y: 187, distance: 50.4
click at [47, 150] on p "CLEAN CODE APPS LLC" at bounding box center [53, 153] width 39 height 13
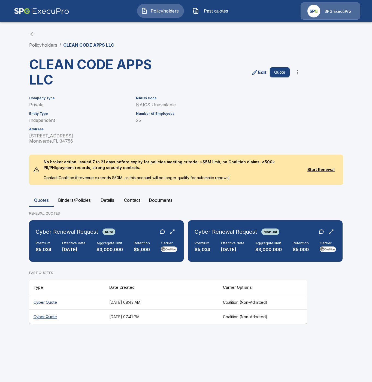
click at [74, 200] on button "Binders/Policies" at bounding box center [74, 200] width 41 height 13
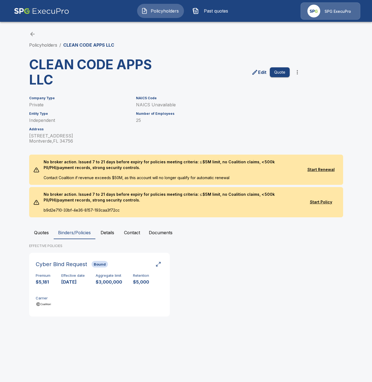
click at [40, 236] on button "Quotes" at bounding box center [41, 232] width 25 height 13
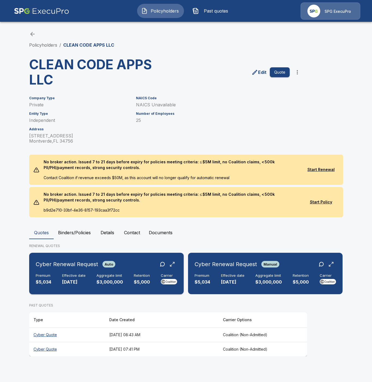
click at [67, 270] on div "Cyber Renewal Request Auto Premium $5,034 Effective date 10/24/2025 Aggregate l…" at bounding box center [106, 273] width 150 height 37
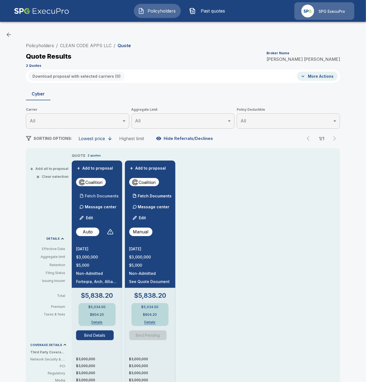
click at [109, 196] on p "Fetch Documents" at bounding box center [102, 196] width 34 height 4
click at [148, 195] on p "Fetch Documents" at bounding box center [155, 196] width 34 height 4
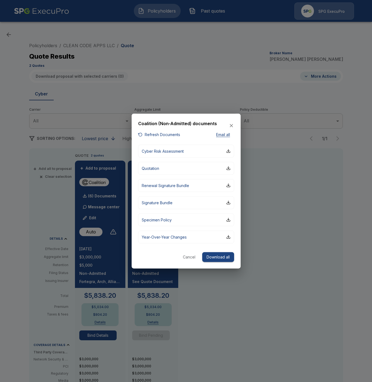
click at [190, 258] on button "Cancel" at bounding box center [189, 257] width 17 height 10
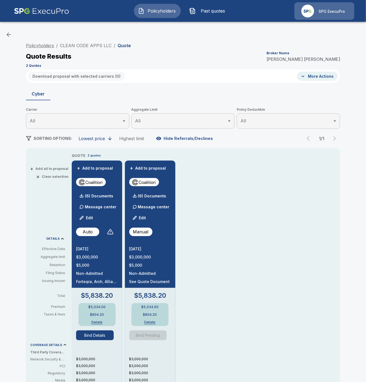
click at [41, 45] on link "Policyholders" at bounding box center [40, 45] width 28 height 5
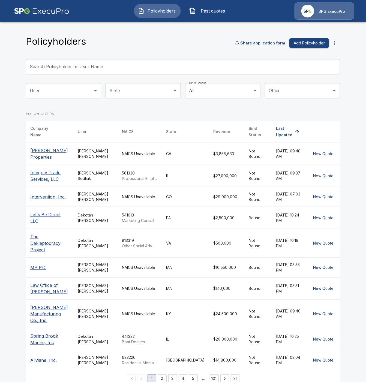
click at [62, 66] on input "Search Policyholder or User Name" at bounding box center [180, 66] width 308 height 15
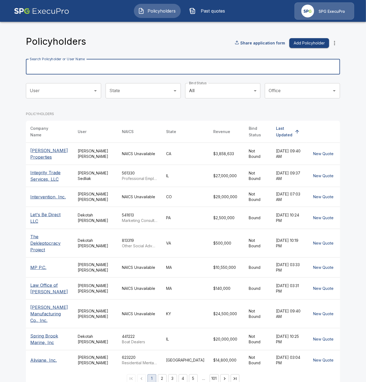
paste input "*********"
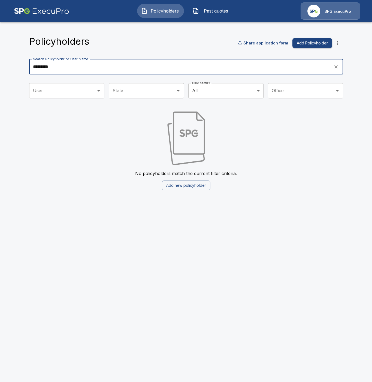
drag, startPoint x: 59, startPoint y: 68, endPoint x: 42, endPoint y: 68, distance: 17.5
click at [42, 68] on input "*********" at bounding box center [179, 66] width 301 height 15
drag, startPoint x: 62, startPoint y: 65, endPoint x: 9, endPoint y: 65, distance: 52.9
click at [9, 65] on main "Policyholders Share application form Add Policyholder Search Policyholder or Us…" at bounding box center [186, 98] width 372 height 197
paste input "**********"
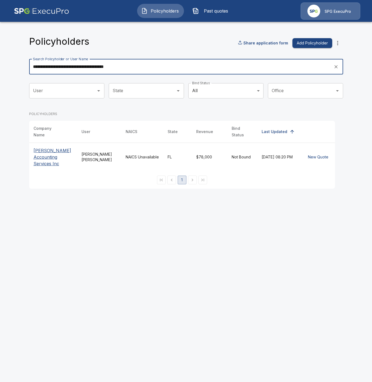
type input "**********"
click at [42, 154] on p "[PERSON_NAME] Accounting Services Inc" at bounding box center [53, 157] width 39 height 20
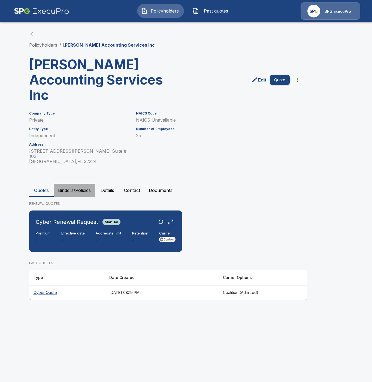
drag, startPoint x: 73, startPoint y: 183, endPoint x: 70, endPoint y: 192, distance: 9.7
click at [73, 184] on button "Binders/Policies" at bounding box center [74, 190] width 41 height 13
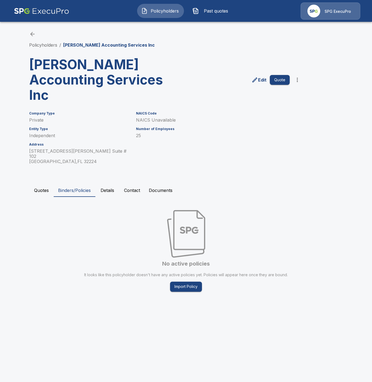
drag, startPoint x: 41, startPoint y: 186, endPoint x: 43, endPoint y: 195, distance: 8.7
click at [41, 187] on button "Quotes" at bounding box center [41, 190] width 25 height 13
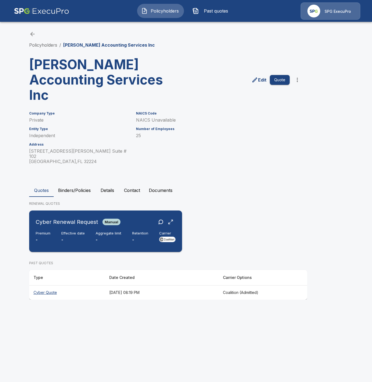
click at [64, 222] on div "Cyber Renewal Request Manual" at bounding box center [78, 222] width 85 height 10
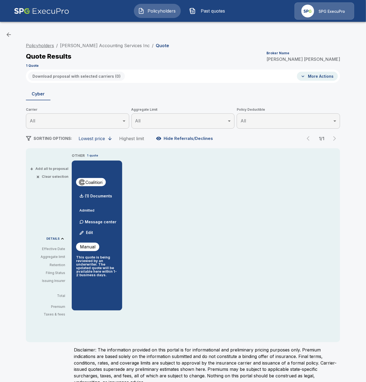
click at [44, 46] on link "Policyholders" at bounding box center [40, 45] width 28 height 5
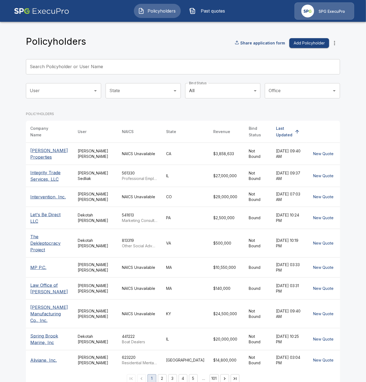
click at [66, 69] on input "Search Policyholder or User Name" at bounding box center [180, 66] width 308 height 15
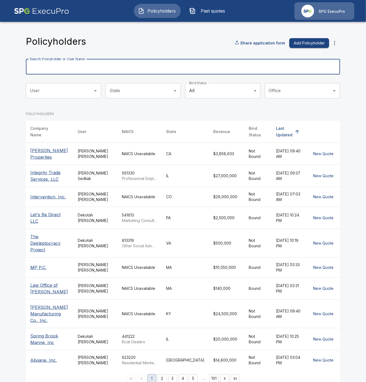
paste input "**********"
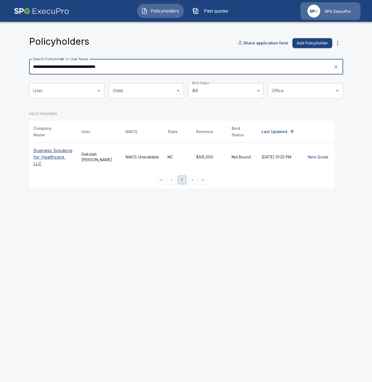
type input "**********"
drag, startPoint x: 48, startPoint y: 154, endPoint x: 48, endPoint y: 167, distance: 12.8
click at [48, 156] on p "Business Solutions for Healthcare, LLC" at bounding box center [53, 157] width 39 height 20
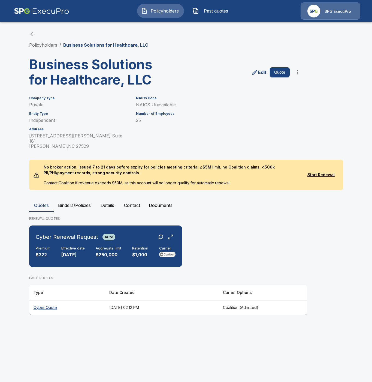
click at [63, 199] on button "Binders/Policies" at bounding box center [74, 205] width 41 height 13
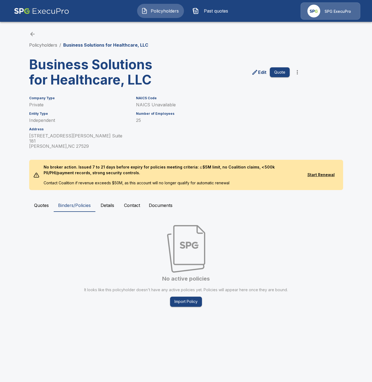
drag, startPoint x: 43, startPoint y: 201, endPoint x: 43, endPoint y: 207, distance: 6.3
click at [43, 204] on button "Quotes" at bounding box center [41, 205] width 25 height 13
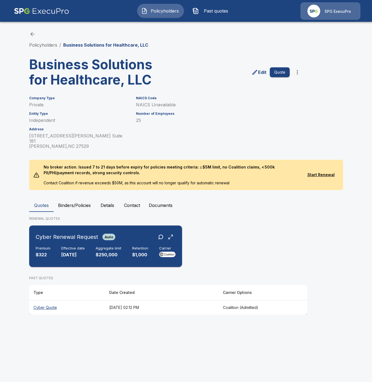
drag, startPoint x: 56, startPoint y: 243, endPoint x: 61, endPoint y: 250, distance: 8.6
click at [57, 246] on div "Premium $322 Effective date [DATE] Aggregate limit $250,000 Retention $1,000 Ca…" at bounding box center [106, 252] width 140 height 12
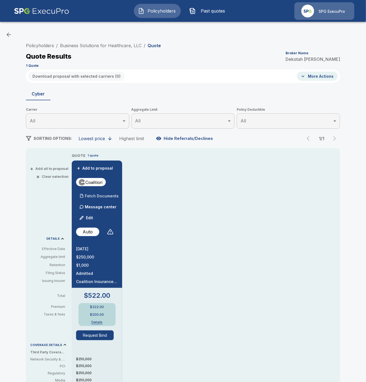
click at [116, 195] on p "Fetch Documents" at bounding box center [102, 196] width 34 height 4
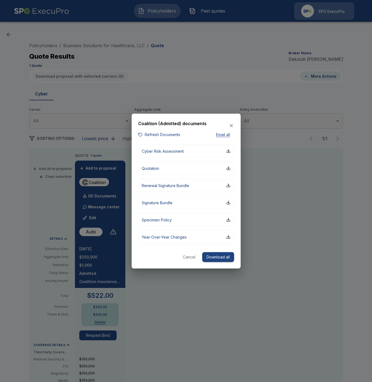
click at [189, 257] on button "Cancel" at bounding box center [189, 257] width 17 height 10
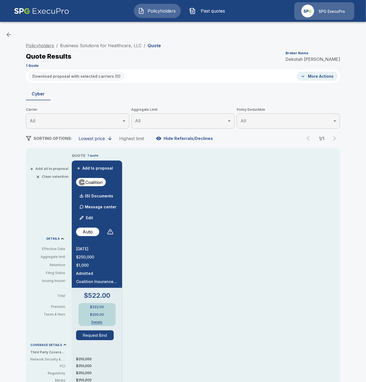
click at [32, 47] on link "Policyholders" at bounding box center [40, 45] width 28 height 5
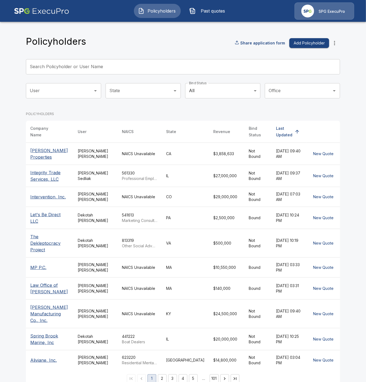
click at [55, 67] on input "Search Policyholder or User Name" at bounding box center [180, 66] width 308 height 15
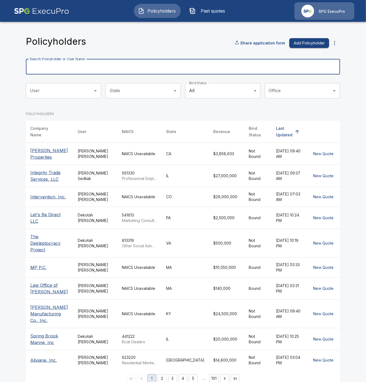
paste input "**********"
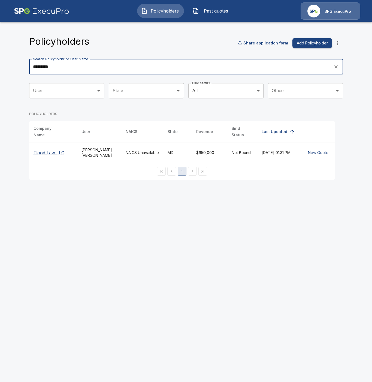
type input "*********"
click at [58, 150] on p "Flood Law LLC" at bounding box center [53, 153] width 39 height 7
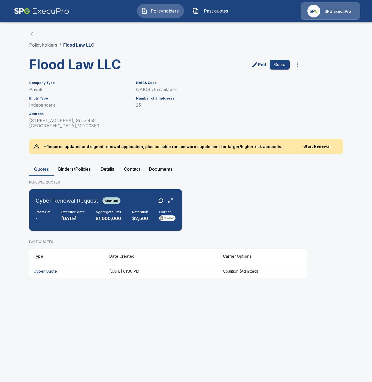
click at [79, 214] on h6 "Effective date" at bounding box center [72, 212] width 23 height 4
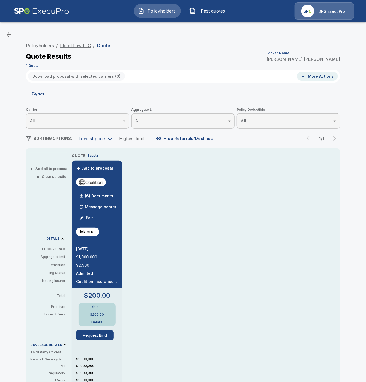
click at [70, 46] on link "Flood Law LLC" at bounding box center [75, 45] width 31 height 5
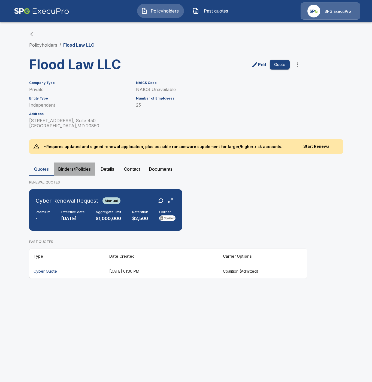
click at [64, 165] on button "Binders/Policies" at bounding box center [74, 169] width 41 height 13
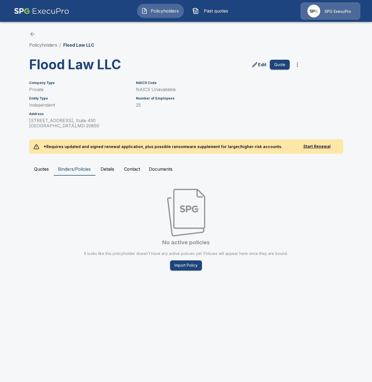
drag, startPoint x: 37, startPoint y: 44, endPoint x: 83, endPoint y: 89, distance: 65.0
click at [37, 44] on link "Policyholders" at bounding box center [43, 44] width 28 height 5
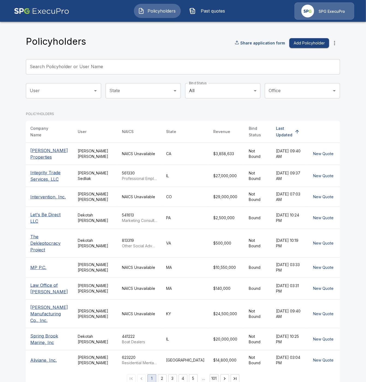
click at [74, 68] on input "Search Policyholder or User Name" at bounding box center [180, 66] width 308 height 15
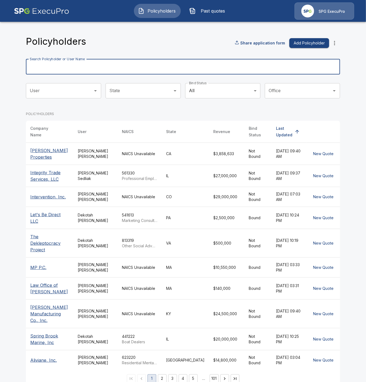
paste input "**********"
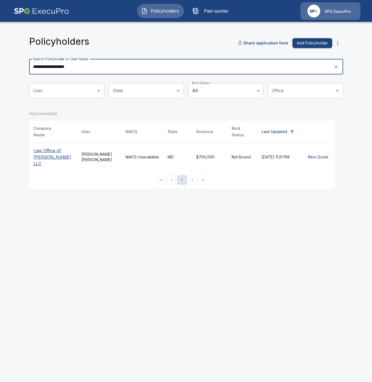
type input "**********"
click at [53, 150] on p "Law Office of [PERSON_NAME] LLC" at bounding box center [53, 157] width 39 height 20
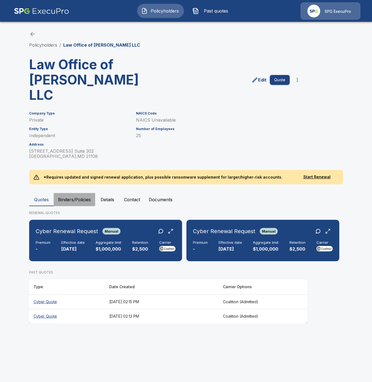
drag, startPoint x: 79, startPoint y: 185, endPoint x: 74, endPoint y: 190, distance: 6.9
click at [78, 193] on button "Binders/Policies" at bounding box center [74, 199] width 41 height 13
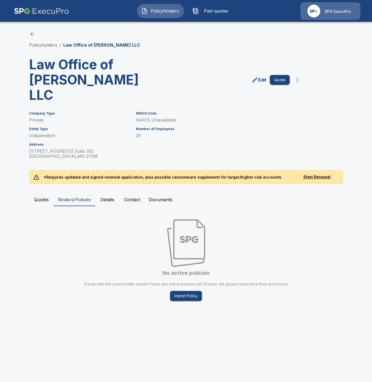
drag, startPoint x: 38, startPoint y: 184, endPoint x: 39, endPoint y: 192, distance: 7.8
click at [38, 193] on button "Quotes" at bounding box center [41, 199] width 25 height 13
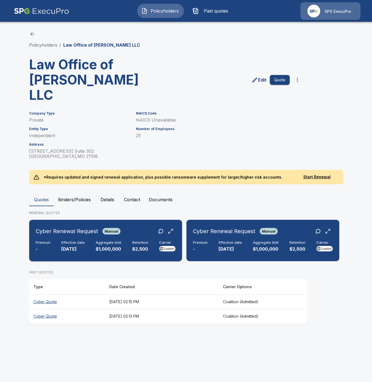
click at [77, 241] on h6 "Effective date" at bounding box center [72, 243] width 23 height 4
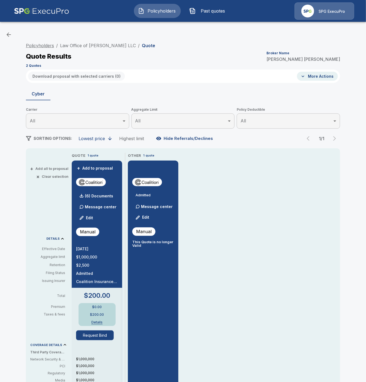
click at [44, 46] on link "Policyholders" at bounding box center [40, 45] width 28 height 5
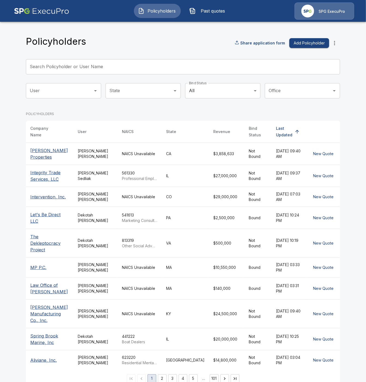
click at [53, 64] on div "Search Policyholder or User Name Search Policyholder or User Name" at bounding box center [183, 66] width 314 height 15
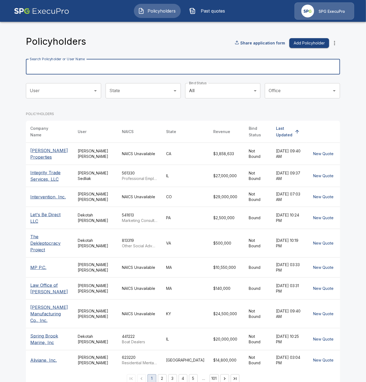
paste input "**********"
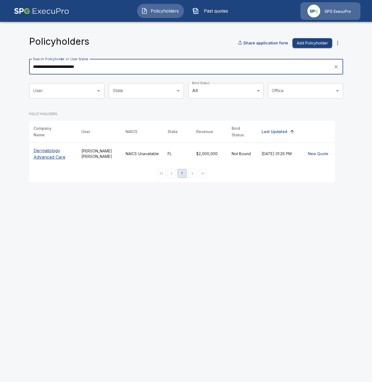
type input "**********"
drag, startPoint x: 45, startPoint y: 151, endPoint x: 52, endPoint y: 164, distance: 14.4
click at [45, 152] on p "Dermatology Advanced Care" at bounding box center [53, 153] width 39 height 13
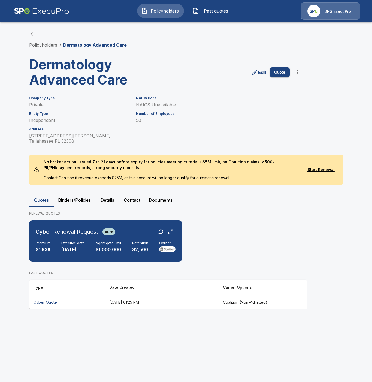
click at [74, 198] on button "Binders/Policies" at bounding box center [74, 200] width 41 height 13
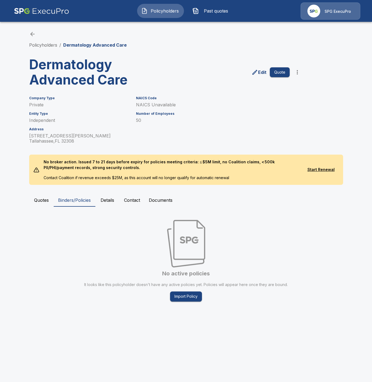
click at [41, 202] on button "Quotes" at bounding box center [41, 200] width 25 height 13
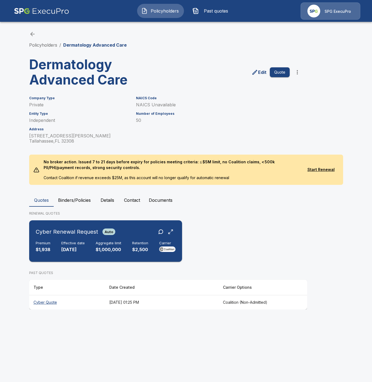
drag, startPoint x: 71, startPoint y: 250, endPoint x: 78, endPoint y: 257, distance: 10.0
click at [74, 247] on p "[DATE]" at bounding box center [72, 250] width 23 height 6
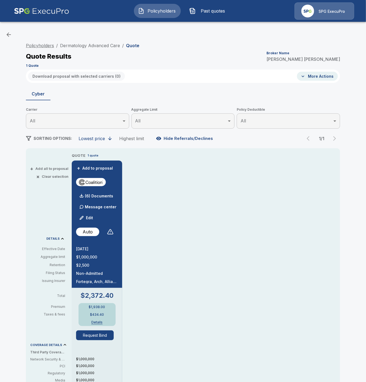
click at [52, 47] on link "Policyholders" at bounding box center [40, 45] width 28 height 5
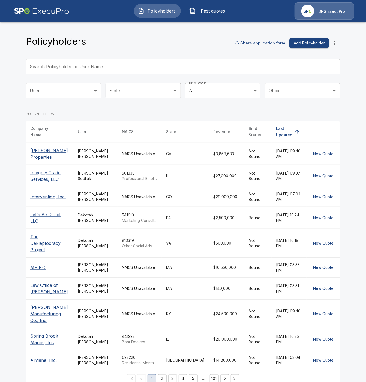
click at [64, 68] on input "Search Policyholder or User Name" at bounding box center [180, 66] width 308 height 15
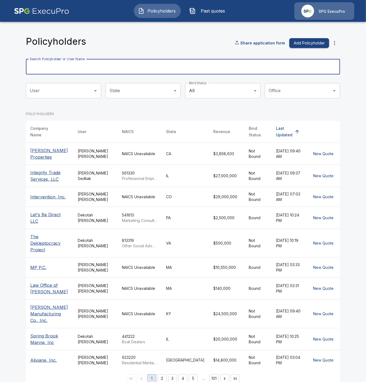
paste input "**********"
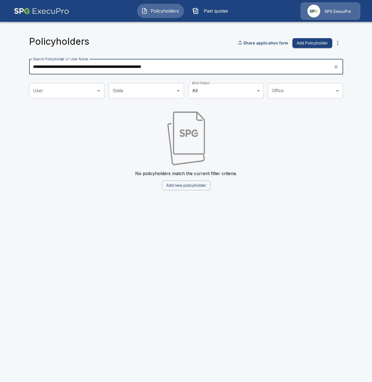
drag, startPoint x: 191, startPoint y: 67, endPoint x: 56, endPoint y: 66, distance: 134.8
click at [56, 66] on input "**********" at bounding box center [179, 66] width 301 height 15
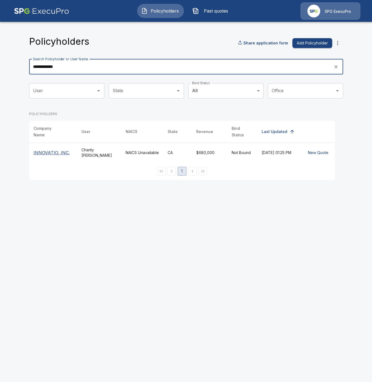
type input "**********"
click at [61, 151] on p "INNOVATIO, INC." at bounding box center [53, 153] width 39 height 7
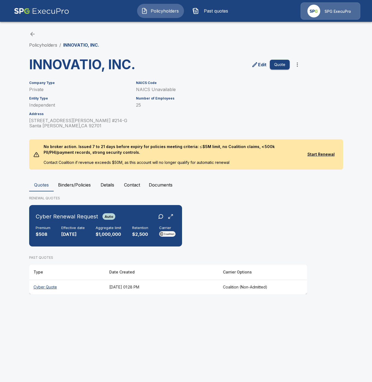
click at [88, 184] on button "Binders/Policies" at bounding box center [74, 184] width 41 height 13
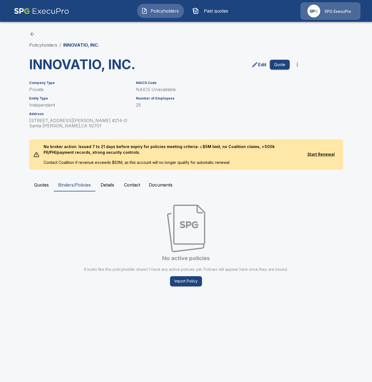
click at [40, 184] on button "Quotes" at bounding box center [41, 184] width 25 height 13
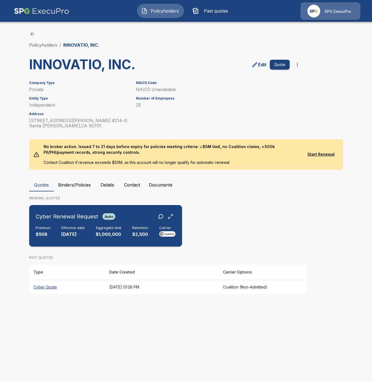
drag, startPoint x: 63, startPoint y: 230, endPoint x: 67, endPoint y: 230, distance: 4.1
click at [63, 230] on div "Effective date 10/18/2025" at bounding box center [72, 232] width 23 height 12
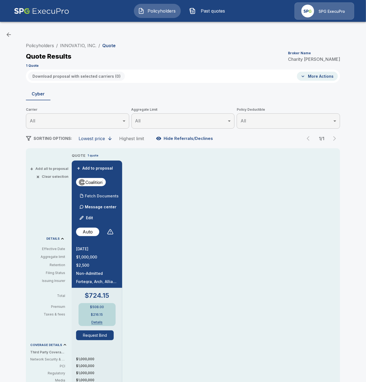
click at [109, 195] on p "Fetch Documents" at bounding box center [102, 196] width 34 height 4
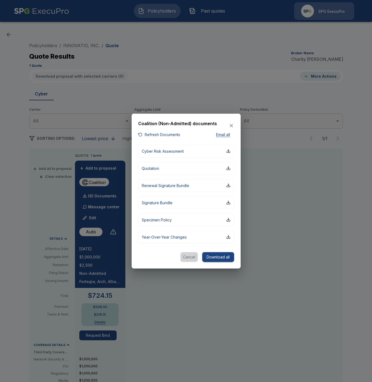
click at [190, 256] on button "Cancel" at bounding box center [189, 257] width 17 height 10
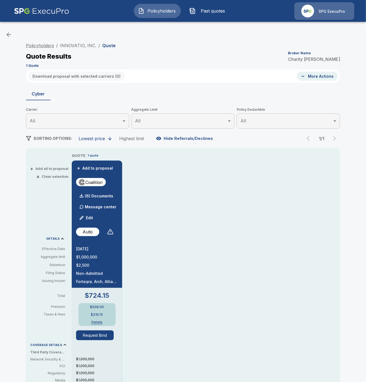
click at [51, 46] on link "Policyholders" at bounding box center [40, 45] width 28 height 5
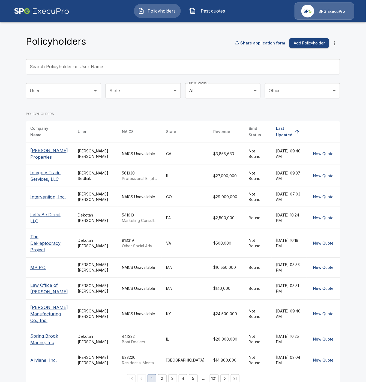
click at [67, 67] on input "Search Policyholder or User Name" at bounding box center [180, 66] width 308 height 15
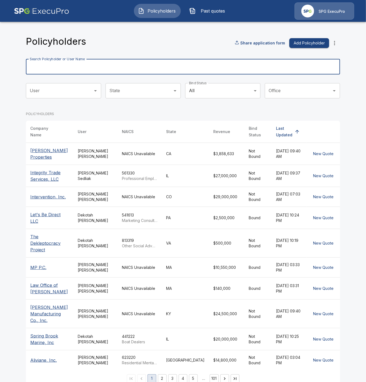
paste input "**********"
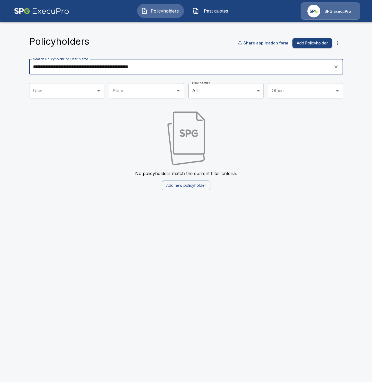
drag, startPoint x: 183, startPoint y: 66, endPoint x: 66, endPoint y: 68, distance: 116.5
click at [66, 68] on input "**********" at bounding box center [179, 66] width 301 height 15
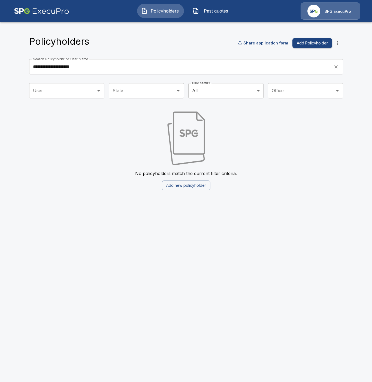
click at [65, 197] on html "**********" at bounding box center [186, 98] width 372 height 197
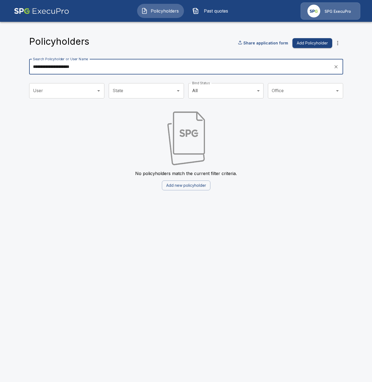
drag, startPoint x: 95, startPoint y: 67, endPoint x: 10, endPoint y: 66, distance: 84.9
click at [10, 66] on main "**********" at bounding box center [186, 98] width 372 height 197
paste input "**********"
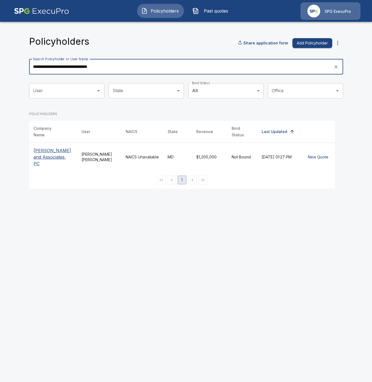
type input "**********"
click at [40, 147] on p "Marc S. Dorman and Associates, PC" at bounding box center [53, 157] width 39 height 20
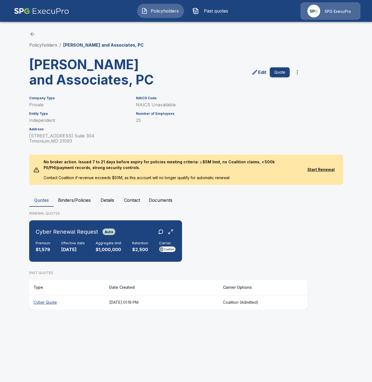
click at [80, 197] on button "Binders/Policies" at bounding box center [74, 200] width 41 height 13
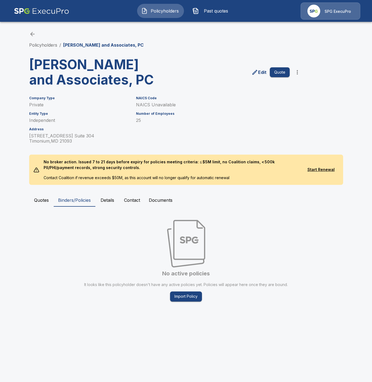
drag, startPoint x: 36, startPoint y: 199, endPoint x: 37, endPoint y: 206, distance: 7.4
click at [36, 199] on button "Quotes" at bounding box center [41, 200] width 25 height 13
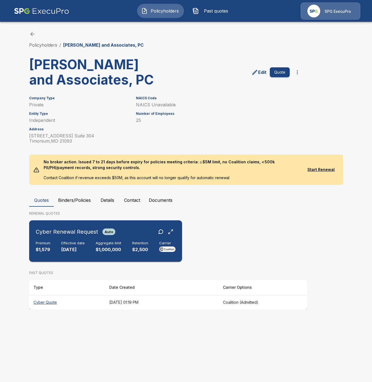
drag, startPoint x: 52, startPoint y: 247, endPoint x: 69, endPoint y: 252, distance: 17.3
click at [54, 247] on div "Premium $1,579 Effective date [DATE] Aggregate limit $1,000,000 Retention $2,50…" at bounding box center [106, 247] width 140 height 12
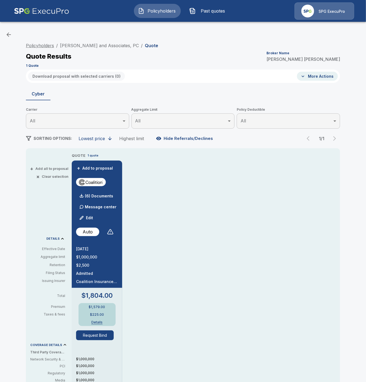
click at [50, 46] on link "Policyholders" at bounding box center [40, 45] width 28 height 5
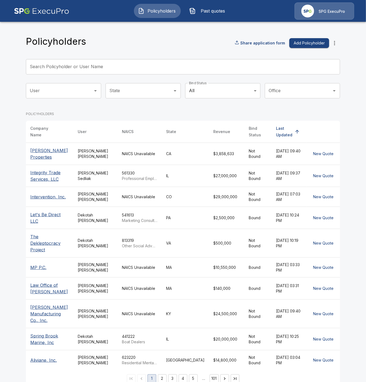
click at [60, 64] on input "Search Policyholder or User Name" at bounding box center [180, 66] width 308 height 15
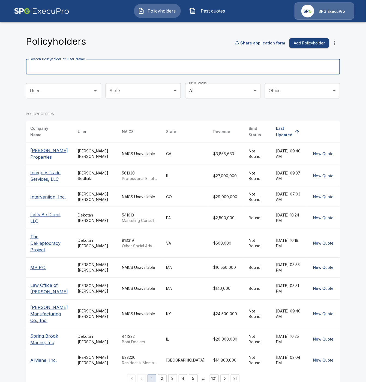
paste input "**********"
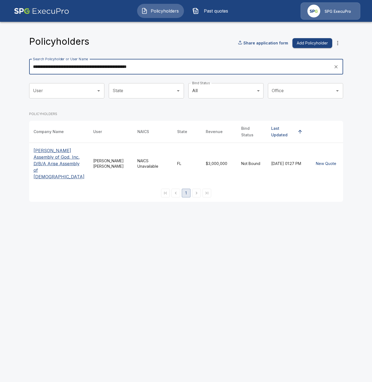
type input "**********"
click at [53, 164] on p "Brandon Assembly of God, Inc. D/B/A Arise Assembly of God" at bounding box center [59, 163] width 51 height 33
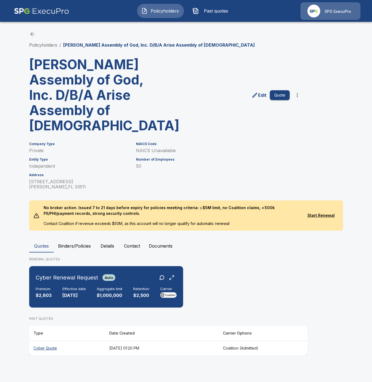
click at [79, 240] on button "Binders/Policies" at bounding box center [74, 246] width 41 height 13
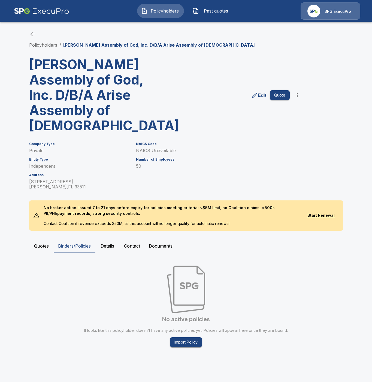
drag, startPoint x: 41, startPoint y: 231, endPoint x: 41, endPoint y: 235, distance: 4.4
click at [41, 240] on button "Quotes" at bounding box center [41, 246] width 25 height 13
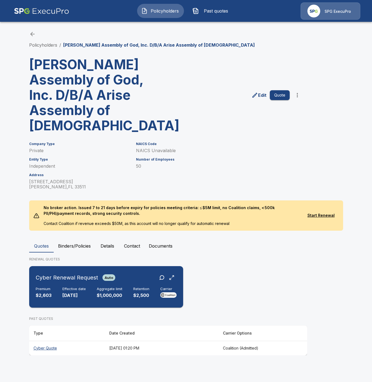
click at [50, 292] on p "$2,603" at bounding box center [44, 295] width 16 height 6
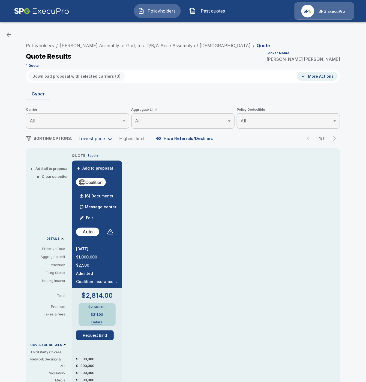
drag, startPoint x: 39, startPoint y: 45, endPoint x: 109, endPoint y: 65, distance: 72.3
click at [40, 45] on link "Policyholders" at bounding box center [40, 45] width 28 height 5
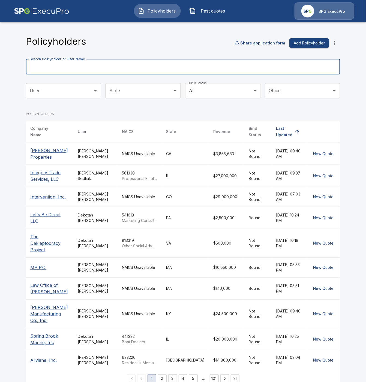
click at [58, 65] on input "Search Policyholder or User Name" at bounding box center [180, 66] width 308 height 15
paste input "**********"
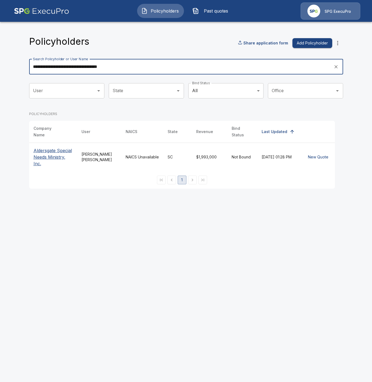
type input "**********"
click at [47, 153] on p "Aldersgate Special Needs Ministry, Inc." at bounding box center [53, 157] width 39 height 20
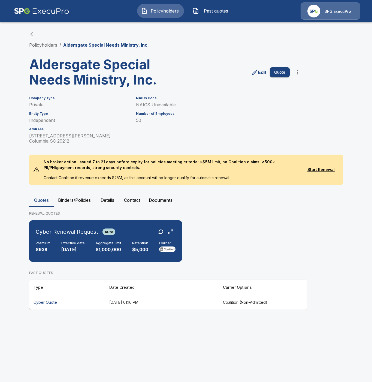
drag, startPoint x: 80, startPoint y: 201, endPoint x: 78, endPoint y: 204, distance: 4.3
click at [80, 201] on button "Binders/Policies" at bounding box center [74, 200] width 41 height 13
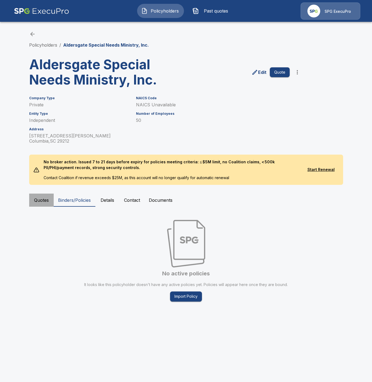
click at [45, 200] on button "Quotes" at bounding box center [41, 200] width 25 height 13
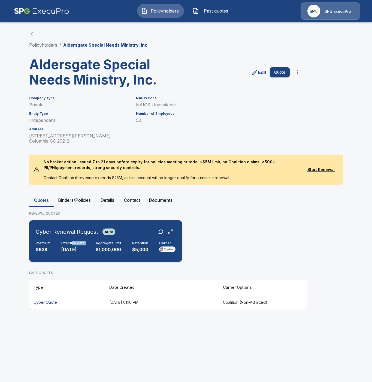
click at [74, 246] on div "Effective date [DATE]" at bounding box center [72, 247] width 23 height 12
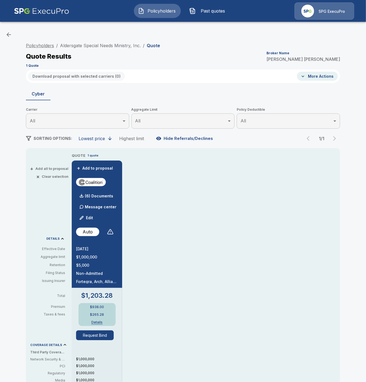
click at [51, 46] on link "Policyholders" at bounding box center [40, 45] width 28 height 5
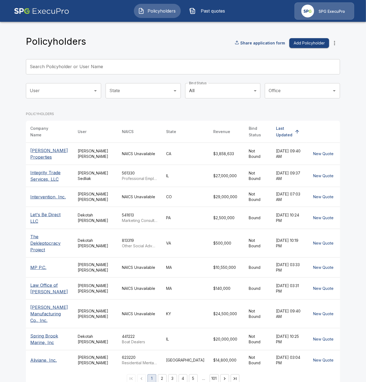
click at [76, 69] on input "Search Policyholder or User Name" at bounding box center [180, 66] width 308 height 15
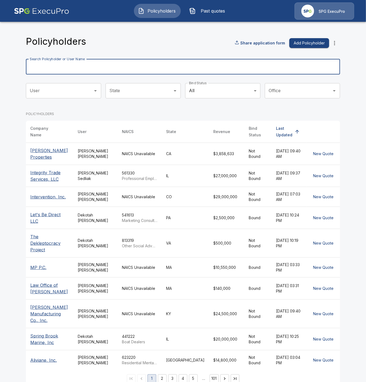
paste input "**********"
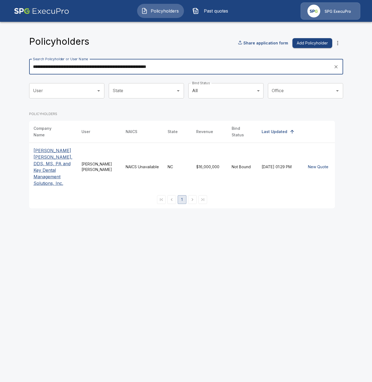
type input "**********"
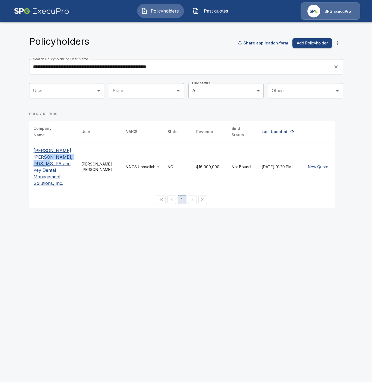
drag, startPoint x: 40, startPoint y: 156, endPoint x: 45, endPoint y: 164, distance: 9.7
click at [41, 158] on p "[PERSON_NAME] [PERSON_NAME], DDS, MS, PA and Key Dental Management Solutions, I…" at bounding box center [53, 166] width 39 height 39
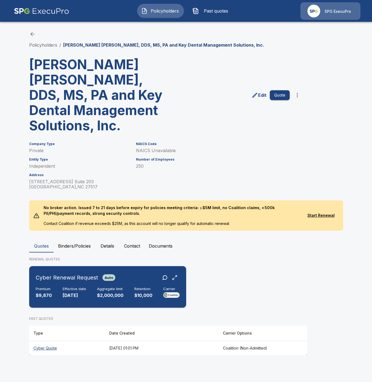
click at [74, 287] on h6 "Effective date" at bounding box center [74, 289] width 23 height 4
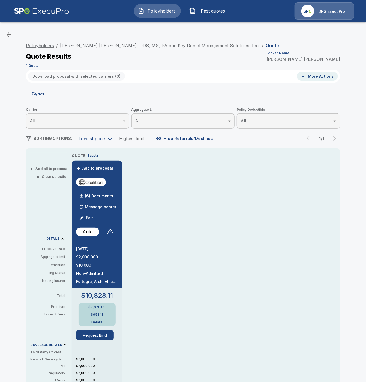
drag, startPoint x: 44, startPoint y: 45, endPoint x: 47, endPoint y: 47, distance: 3.4
click at [45, 45] on link "Policyholders" at bounding box center [40, 45] width 28 height 5
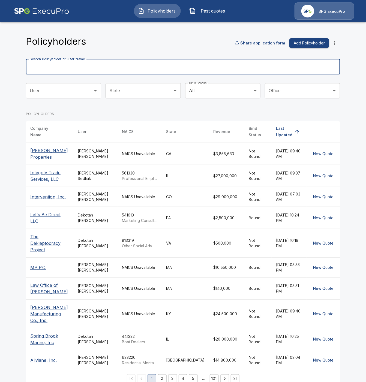
click at [69, 71] on input "Search Policyholder or User Name" at bounding box center [180, 66] width 308 height 15
paste input "**********"
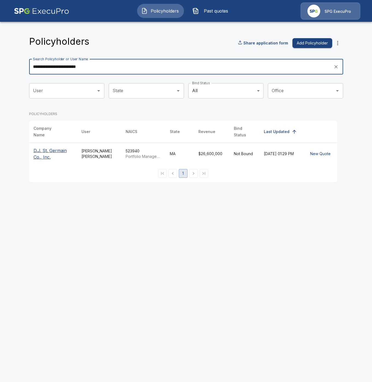
type input "**********"
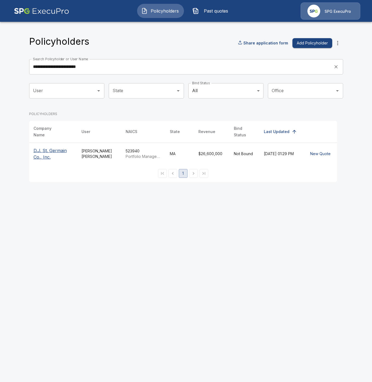
click at [52, 152] on p "D.J. St. Germain Co., Inc." at bounding box center [53, 153] width 39 height 13
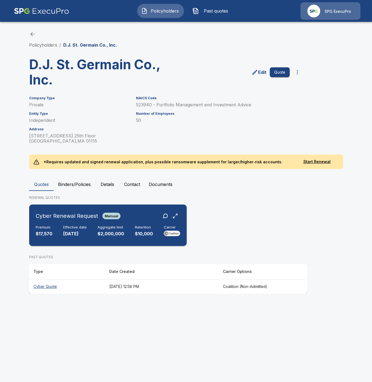
click at [67, 234] on p "10/12/2025" at bounding box center [74, 234] width 23 height 6
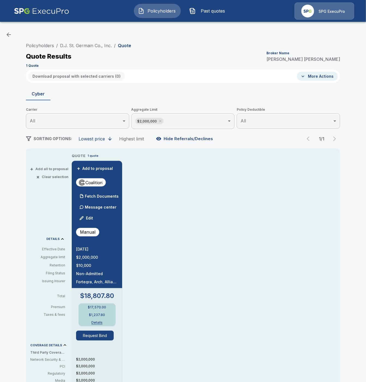
drag, startPoint x: 115, startPoint y: 193, endPoint x: 118, endPoint y: 197, distance: 5.1
click at [115, 193] on div "Fetch Documents" at bounding box center [97, 196] width 43 height 11
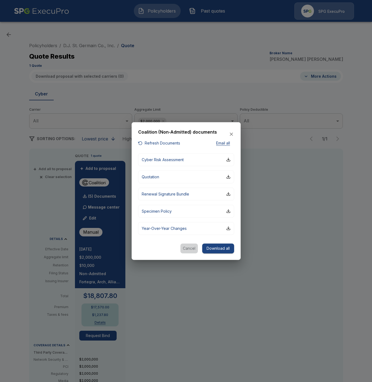
click at [193, 247] on button "Cancel" at bounding box center [189, 249] width 17 height 10
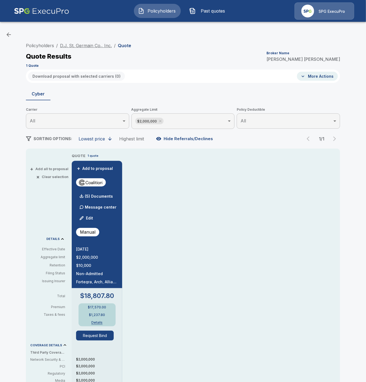
click at [73, 44] on link "D.J. St. Germain Co., Inc." at bounding box center [86, 45] width 52 height 5
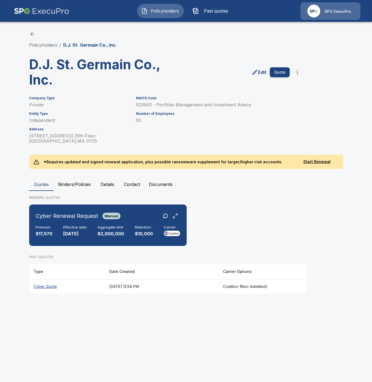
click at [73, 181] on button "Binders/Policies" at bounding box center [74, 184] width 41 height 13
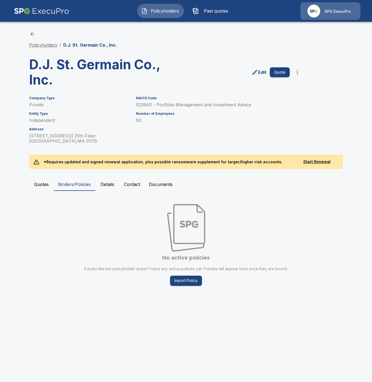
click at [46, 45] on link "Policyholders" at bounding box center [43, 44] width 28 height 5
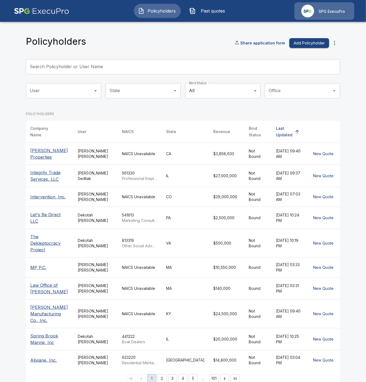
click at [64, 70] on input "Search Policyholder or User Name" at bounding box center [180, 66] width 308 height 15
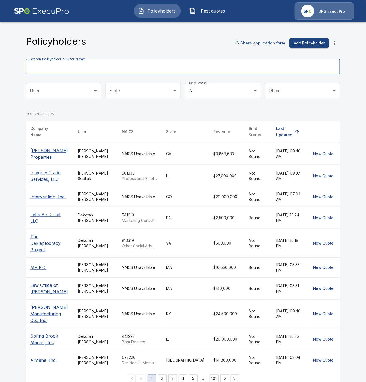
paste input "**********"
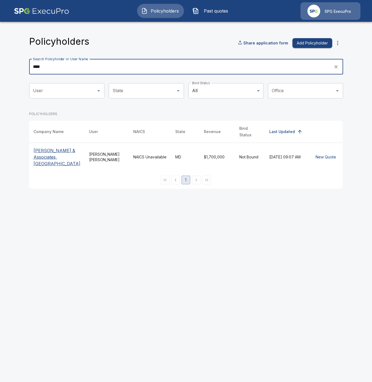
type input "****"
click at [49, 152] on p "[PERSON_NAME] & Associates, [GEOGRAPHIC_DATA]" at bounding box center [57, 157] width 47 height 20
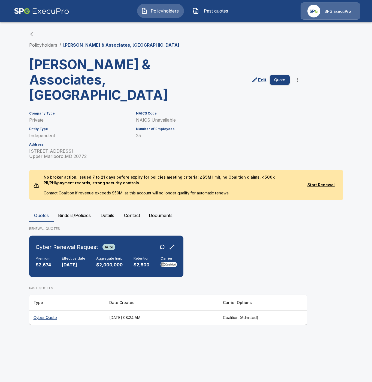
click at [76, 209] on button "Binders/Policies" at bounding box center [74, 215] width 41 height 13
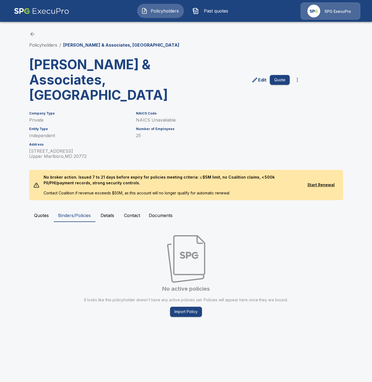
click at [38, 209] on button "Quotes" at bounding box center [41, 215] width 25 height 13
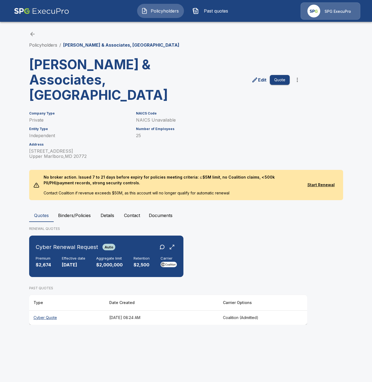
drag, startPoint x: 49, startPoint y: 240, endPoint x: 70, endPoint y: 262, distance: 29.9
click at [49, 241] on div "Cyber Renewal Request Auto Premium $2,674 Effective date 10/12/2025 Aggregate l…" at bounding box center [106, 256] width 150 height 37
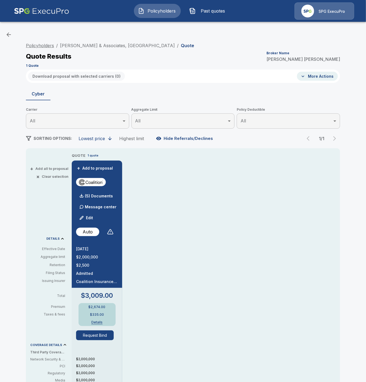
click at [46, 45] on link "Policyholders" at bounding box center [40, 45] width 28 height 5
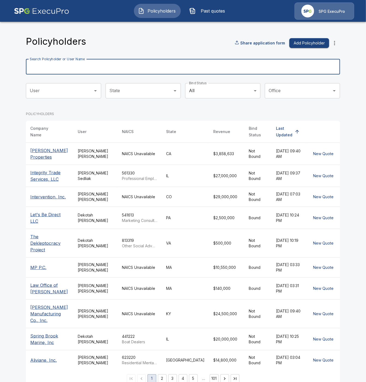
click at [62, 64] on input "Search Policyholder or User Name" at bounding box center [180, 66] width 308 height 15
paste input "**********"
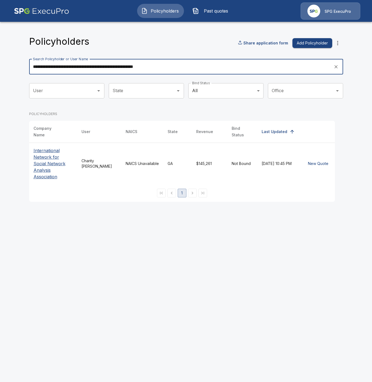
type input "**********"
click at [51, 153] on p "International Network for Social Network Analysis Association" at bounding box center [53, 163] width 39 height 33
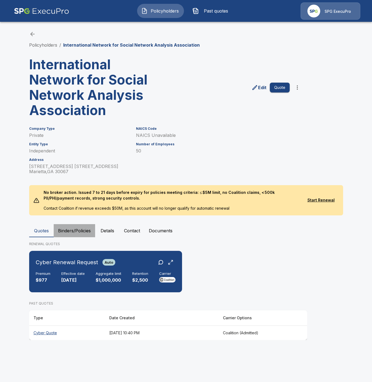
click at [77, 234] on button "Binders/Policies" at bounding box center [74, 230] width 41 height 13
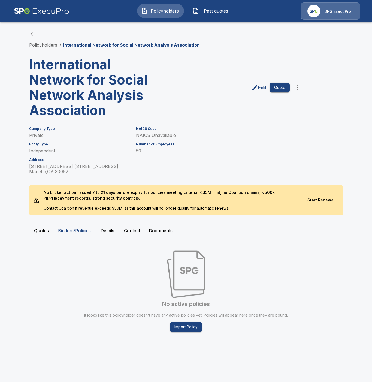
click at [40, 231] on button "Quotes" at bounding box center [41, 230] width 25 height 13
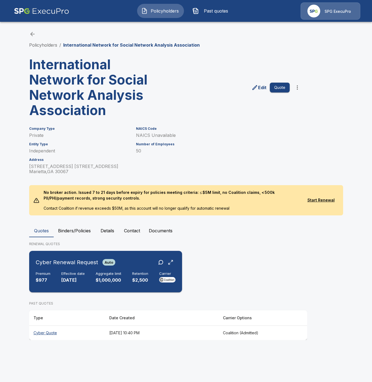
drag, startPoint x: 54, startPoint y: 277, endPoint x: 84, endPoint y: 286, distance: 31.3
click at [54, 278] on div "Premium $977 Effective date 10/11/2025 Aggregate limit $1,000,000 Retention $2,…" at bounding box center [106, 278] width 140 height 12
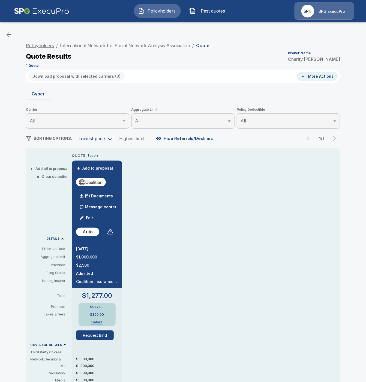
click at [49, 44] on link "Policyholders" at bounding box center [40, 45] width 28 height 5
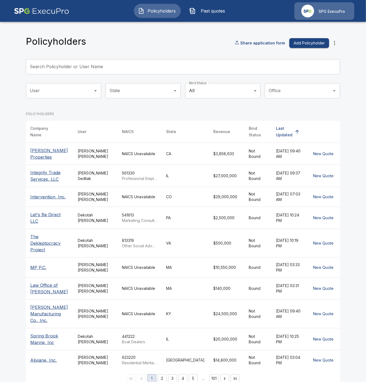
click at [71, 67] on input "Search Policyholder or User Name" at bounding box center [180, 66] width 308 height 15
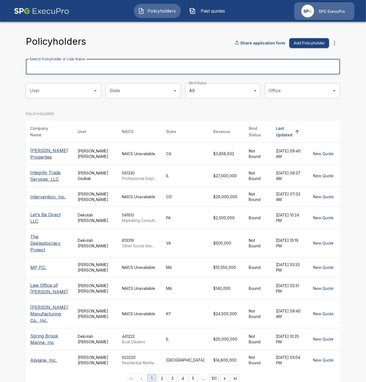
paste input "**********"
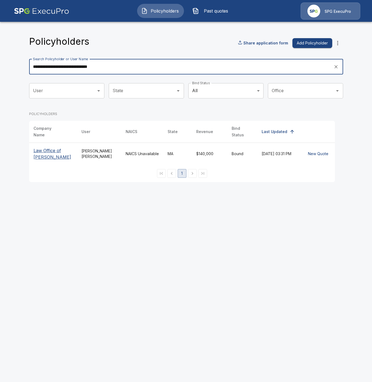
type input "**********"
click at [45, 151] on p "Law Office of [PERSON_NAME]" at bounding box center [53, 153] width 39 height 13
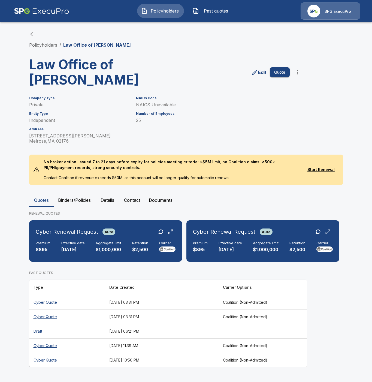
click at [68, 199] on button "Binders/Policies" at bounding box center [74, 200] width 41 height 13
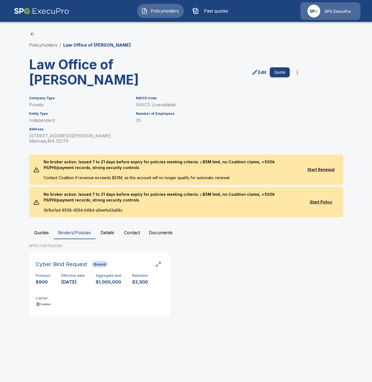
click at [75, 43] on p "Law Office of [PERSON_NAME]" at bounding box center [97, 45] width 68 height 7
click at [37, 235] on button "Quotes" at bounding box center [41, 232] width 25 height 13
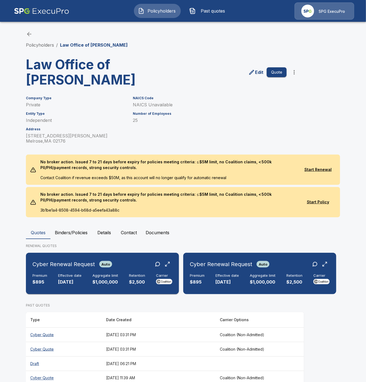
click at [67, 287] on div "Cyber Renewal Request Auto Premium $895 Effective date 10/11/2025 Aggregate lim…" at bounding box center [102, 273] width 149 height 37
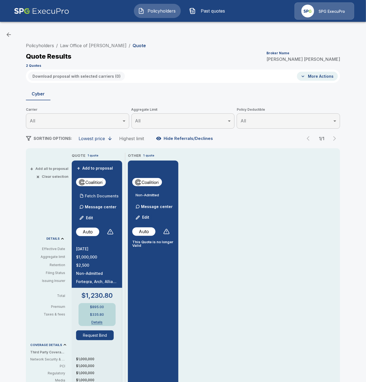
click at [103, 194] on p "Fetch Documents" at bounding box center [102, 196] width 34 height 4
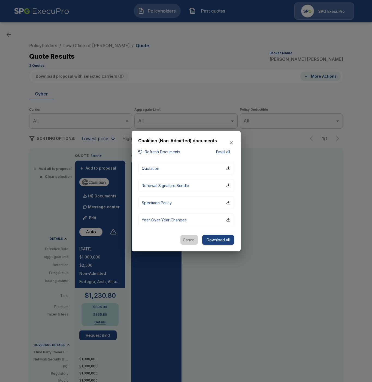
click at [188, 239] on button "Cancel" at bounding box center [189, 240] width 17 height 10
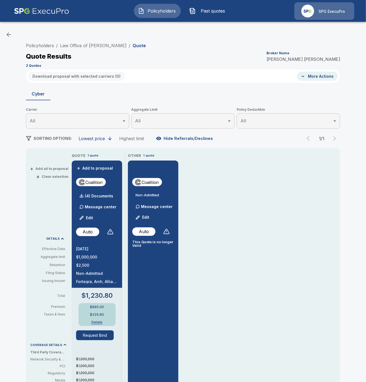
drag, startPoint x: 37, startPoint y: 46, endPoint x: 75, endPoint y: 80, distance: 51.6
click at [37, 46] on link "Policyholders" at bounding box center [40, 45] width 28 height 5
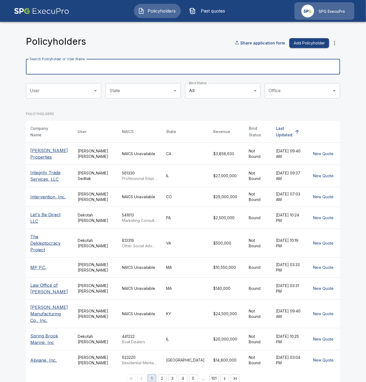
click at [73, 68] on input "Search Policyholder or User Name" at bounding box center [180, 66] width 308 height 15
paste input "**********"
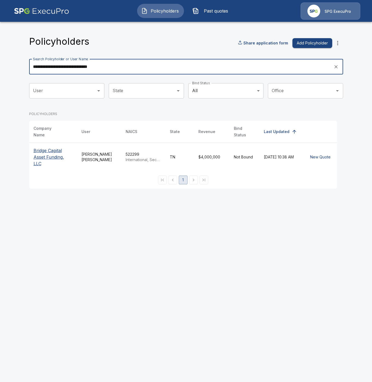
type input "**********"
drag, startPoint x: 44, startPoint y: 154, endPoint x: 71, endPoint y: 168, distance: 30.4
click at [44, 155] on p "Bridge Capital Asset Funding, LLC" at bounding box center [53, 157] width 39 height 20
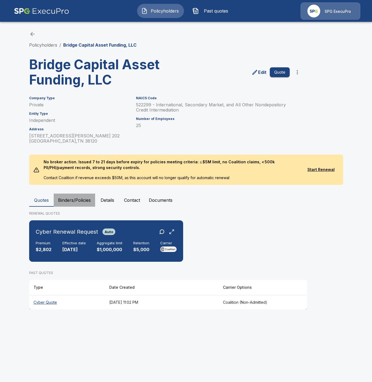
drag, startPoint x: 82, startPoint y: 199, endPoint x: 78, endPoint y: 204, distance: 6.4
click at [81, 201] on button "Binders/Policies" at bounding box center [74, 200] width 41 height 13
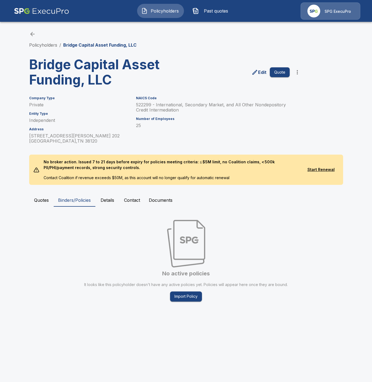
click at [38, 199] on button "Quotes" at bounding box center [41, 200] width 25 height 13
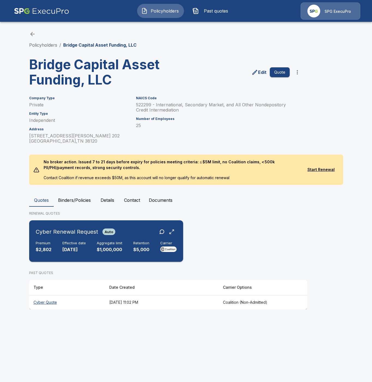
drag, startPoint x: 63, startPoint y: 240, endPoint x: 75, endPoint y: 245, distance: 12.6
click at [64, 241] on div "Cyber Renewal Request Auto Premium $2,802 Effective date 10/10/2025 Aggregate l…" at bounding box center [106, 241] width 150 height 37
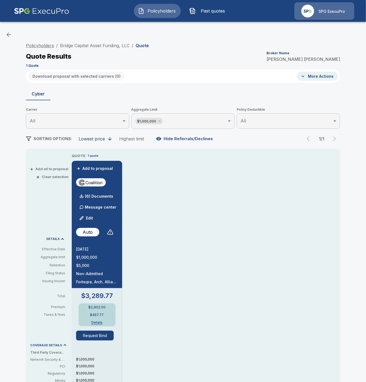
click at [47, 46] on link "Policyholders" at bounding box center [40, 45] width 28 height 5
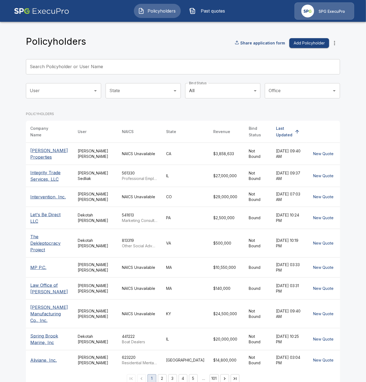
click at [60, 73] on input "Search Policyholder or User Name" at bounding box center [180, 66] width 308 height 15
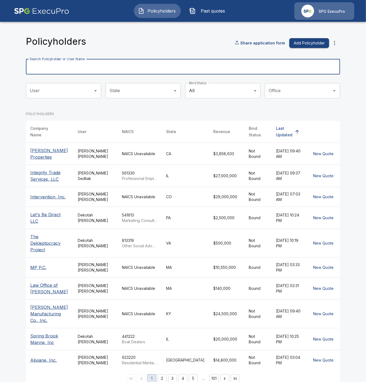
paste input "**********"
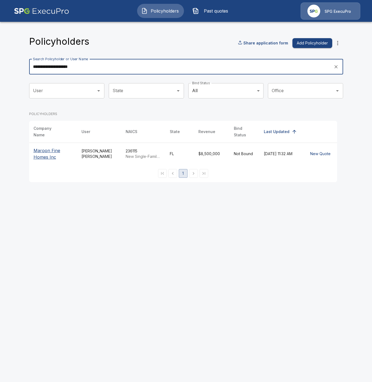
type input "**********"
click at [46, 154] on p "Maroon Fine Homes Inc" at bounding box center [53, 153] width 39 height 13
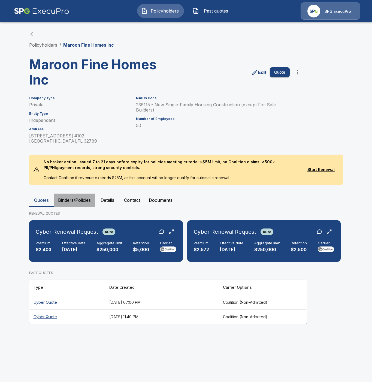
click at [81, 201] on button "Binders/Policies" at bounding box center [74, 200] width 41 height 13
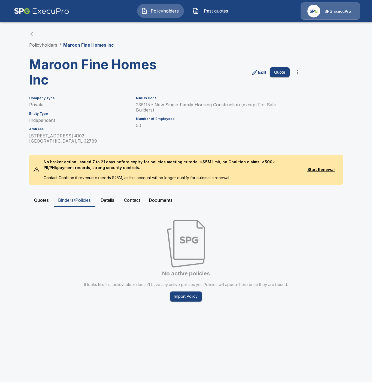
click at [38, 199] on button "Quotes" at bounding box center [41, 200] width 25 height 13
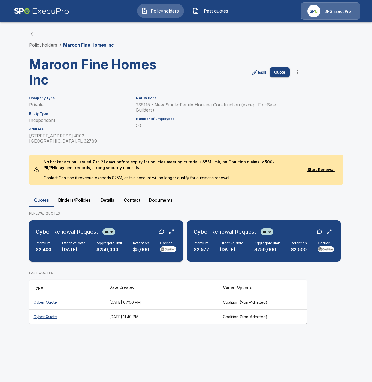
click at [48, 249] on p "$2,403" at bounding box center [44, 250] width 16 height 6
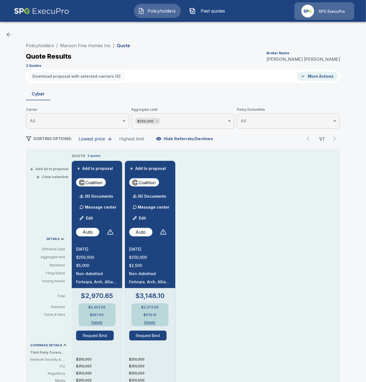
click at [46, 50] on div "Policyholders / Maroon Fine Homes Inc / Quote Quote Results Broker Name Tricia …" at bounding box center [183, 54] width 314 height 29
click at [52, 45] on link "Policyholders" at bounding box center [40, 45] width 28 height 5
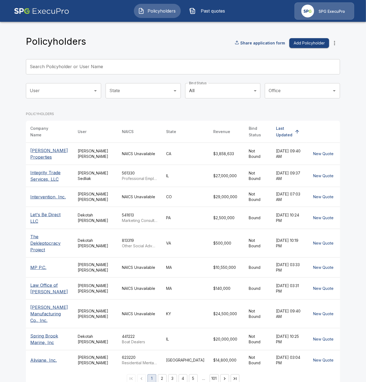
click at [80, 67] on input "Search Policyholder or User Name" at bounding box center [180, 66] width 308 height 15
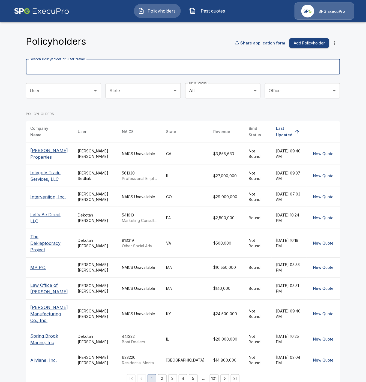
paste input "**********"
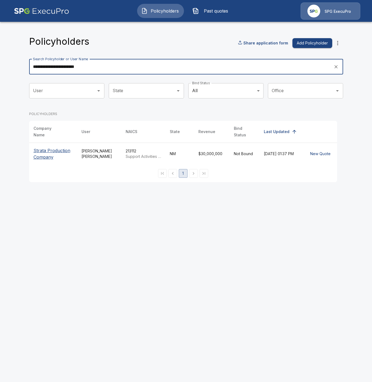
type input "**********"
drag, startPoint x: 44, startPoint y: 152, endPoint x: 47, endPoint y: 159, distance: 7.2
click at [44, 153] on p "Strata Production Company" at bounding box center [53, 153] width 39 height 13
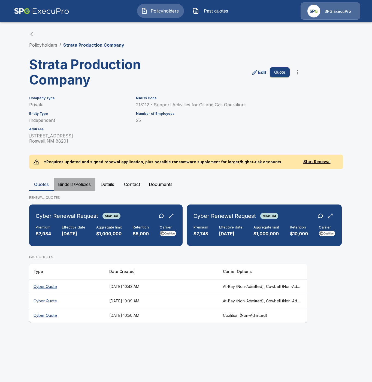
click at [73, 185] on button "Binders/Policies" at bounding box center [74, 184] width 41 height 13
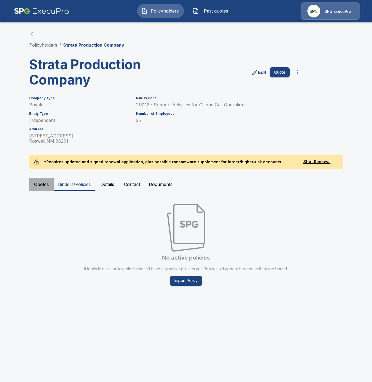
drag, startPoint x: 43, startPoint y: 183, endPoint x: 43, endPoint y: 194, distance: 11.2
click at [43, 183] on button "Quotes" at bounding box center [41, 184] width 25 height 13
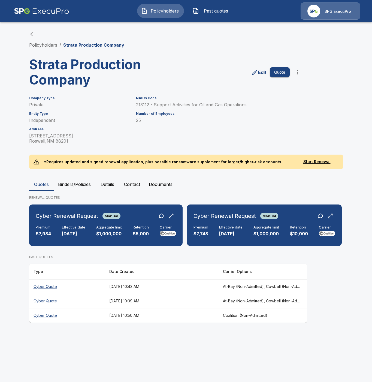
click at [58, 226] on div "Premium $7,984 Effective date [DATE] Aggregate limit $1,000,000 Retention $5,00…" at bounding box center [106, 231] width 141 height 12
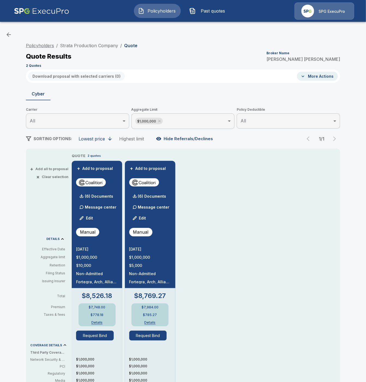
click at [43, 45] on link "Policyholders" at bounding box center [40, 45] width 28 height 5
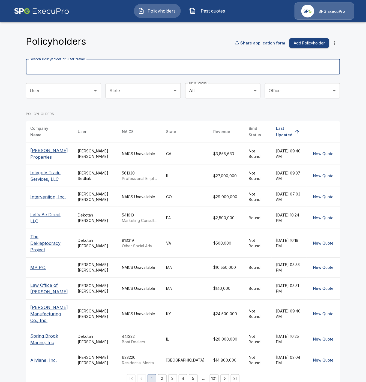
click at [67, 67] on input "Search Policyholder or User Name" at bounding box center [180, 66] width 308 height 15
paste input "**********"
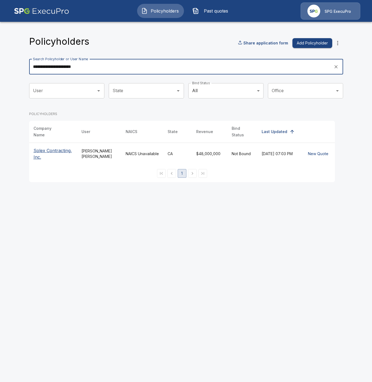
type input "**********"
drag, startPoint x: 43, startPoint y: 148, endPoint x: 47, endPoint y: 157, distance: 9.4
click at [43, 149] on p "Solex Contracting, Inc." at bounding box center [53, 153] width 39 height 13
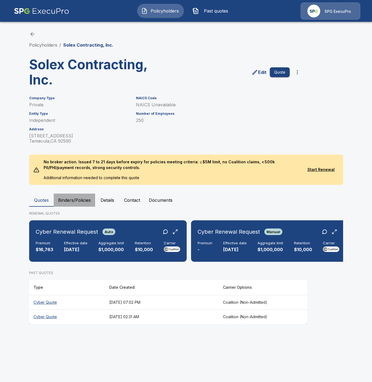
click at [74, 200] on button "Binders/Policies" at bounding box center [74, 200] width 41 height 13
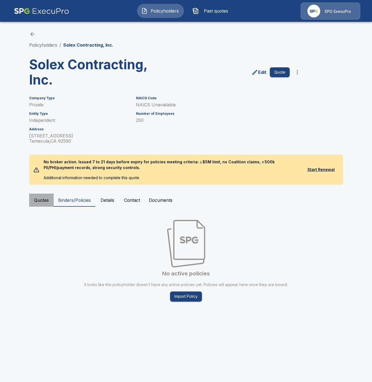
drag, startPoint x: 32, startPoint y: 201, endPoint x: 38, endPoint y: 207, distance: 8.3
click at [32, 201] on button "Quotes" at bounding box center [41, 200] width 25 height 13
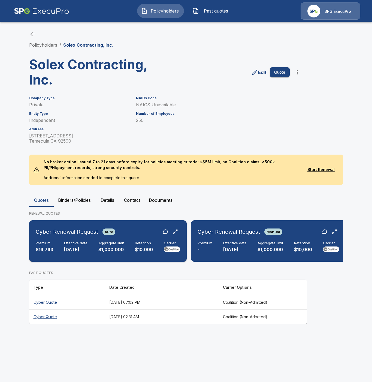
click at [72, 252] on p "10/1/2025" at bounding box center [75, 250] width 23 height 6
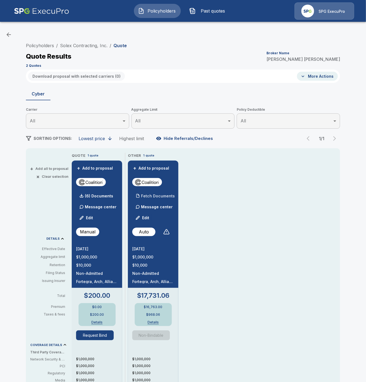
click at [152, 197] on p "Fetch Documents" at bounding box center [158, 196] width 34 height 4
click at [171, 196] on p "Fetch Documents" at bounding box center [158, 196] width 34 height 4
click at [47, 44] on link "Policyholders" at bounding box center [40, 45] width 28 height 5
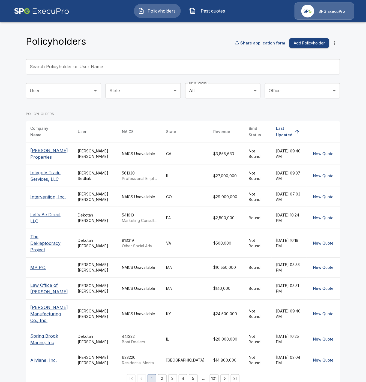
click at [48, 67] on input "Search Policyholder or User Name" at bounding box center [180, 66] width 308 height 15
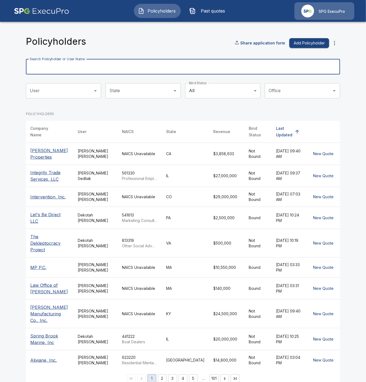
paste input "**********"
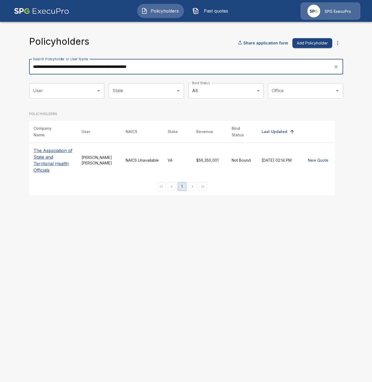
type input "**********"
drag, startPoint x: 49, startPoint y: 151, endPoint x: 82, endPoint y: 189, distance: 49.9
click at [49, 151] on p "The Association of State and Territorial Health Officials" at bounding box center [53, 160] width 39 height 26
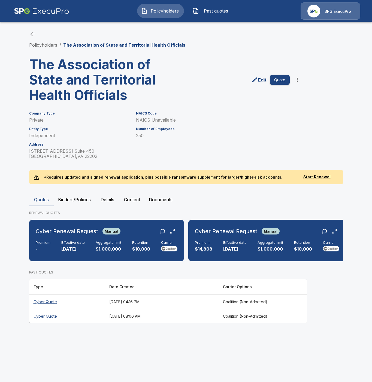
click at [80, 201] on button "Binders/Policies" at bounding box center [74, 199] width 41 height 13
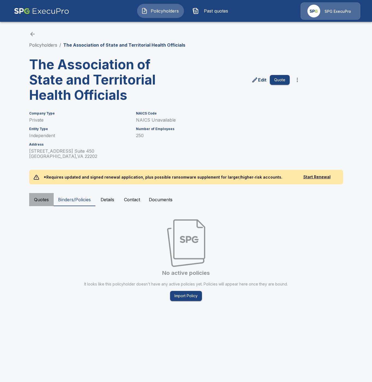
drag, startPoint x: 36, startPoint y: 200, endPoint x: 39, endPoint y: 207, distance: 7.7
click at [36, 200] on button "Quotes" at bounding box center [41, 199] width 25 height 13
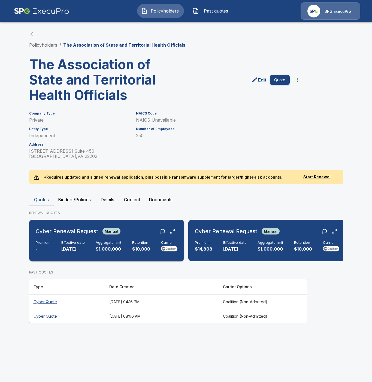
drag, startPoint x: 79, startPoint y: 243, endPoint x: 92, endPoint y: 251, distance: 15.2
click at [79, 243] on h6 "Effective date" at bounding box center [72, 243] width 23 height 4
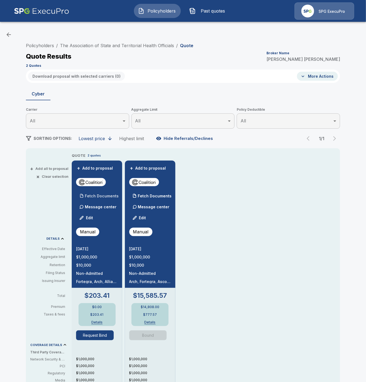
drag, startPoint x: 156, startPoint y: 196, endPoint x: 115, endPoint y: 197, distance: 41.2
click at [156, 196] on p "Fetch Documents" at bounding box center [155, 196] width 34 height 4
click at [95, 196] on p "Fetch Documents" at bounding box center [102, 196] width 34 height 4
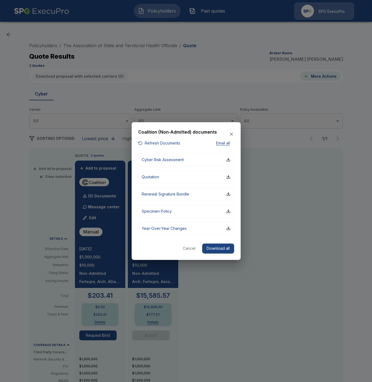
click at [190, 249] on button "Cancel" at bounding box center [189, 249] width 17 height 10
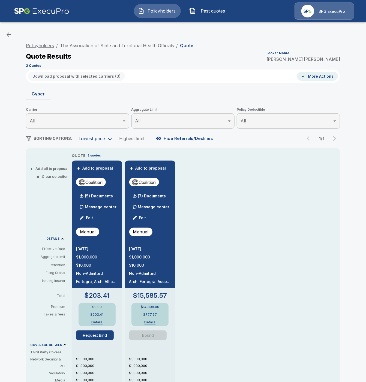
click at [52, 45] on link "Policyholders" at bounding box center [40, 45] width 28 height 5
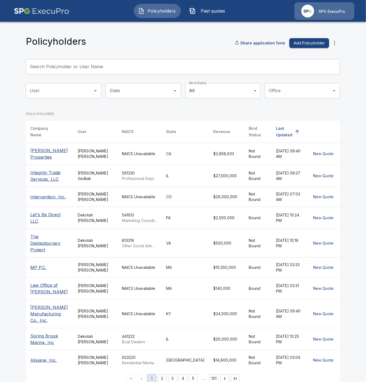
click at [73, 68] on input "Search Policyholder or User Name" at bounding box center [180, 66] width 308 height 15
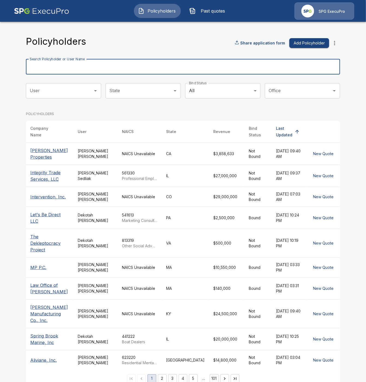
paste input "**********"
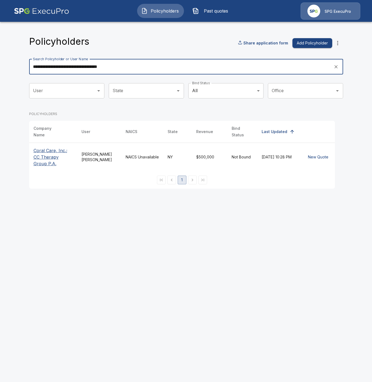
type input "**********"
click at [50, 152] on p "Coral Care, Inc.; CC Therapy Group P.A." at bounding box center [53, 157] width 39 height 20
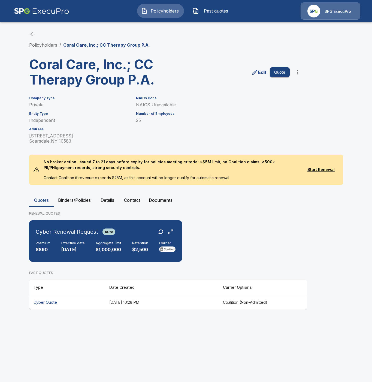
click at [86, 198] on button "Binders/Policies" at bounding box center [74, 200] width 41 height 13
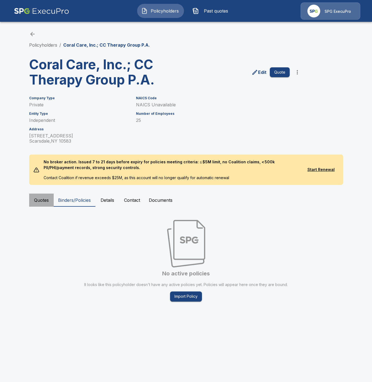
click at [38, 201] on button "Quotes" at bounding box center [41, 200] width 25 height 13
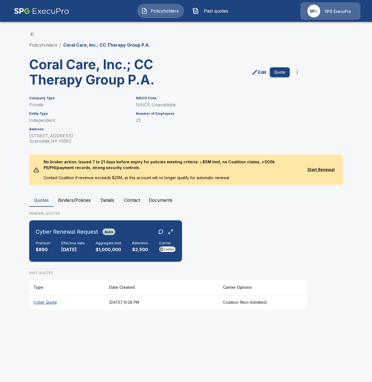
click at [65, 252] on p "10/1/2025" at bounding box center [72, 250] width 23 height 6
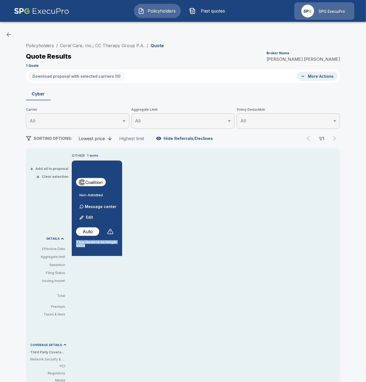
drag, startPoint x: 91, startPoint y: 248, endPoint x: 78, endPoint y: 243, distance: 13.7
click at [78, 243] on div "Non-Admitted Message center Edit Auto This Quote is no longer Valid" at bounding box center [97, 210] width 50 height 98
copy p "This Quote is no longer Valid"
click at [37, 44] on link "Policyholders" at bounding box center [40, 45] width 28 height 5
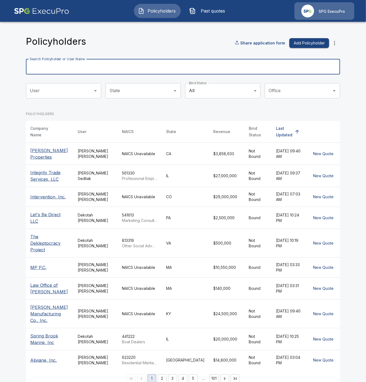
click at [54, 71] on input "Search Policyholder or User Name" at bounding box center [180, 66] width 308 height 15
paste input "**********"
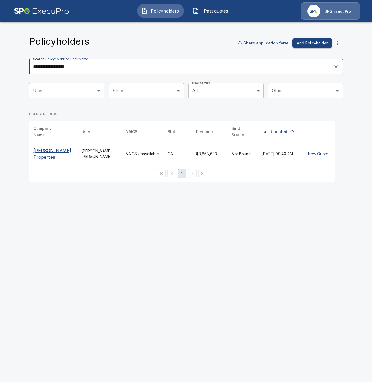
type input "**********"
click at [47, 152] on p "Chandler Properties" at bounding box center [53, 153] width 39 height 13
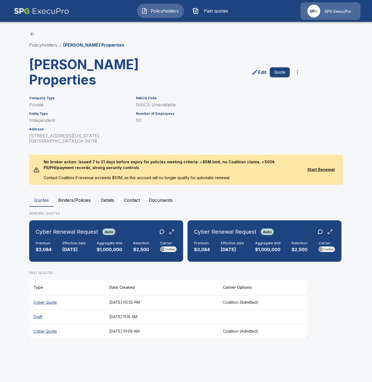
drag, startPoint x: 74, startPoint y: 181, endPoint x: 71, endPoint y: 186, distance: 5.5
click at [73, 194] on button "Binders/Policies" at bounding box center [74, 200] width 41 height 13
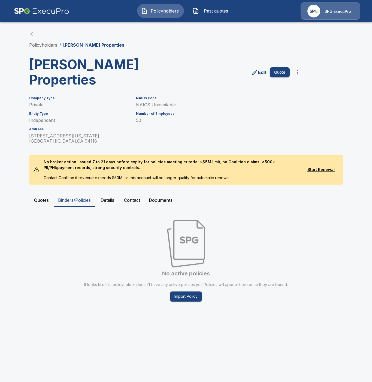
click at [43, 194] on button "Quotes" at bounding box center [41, 200] width 25 height 13
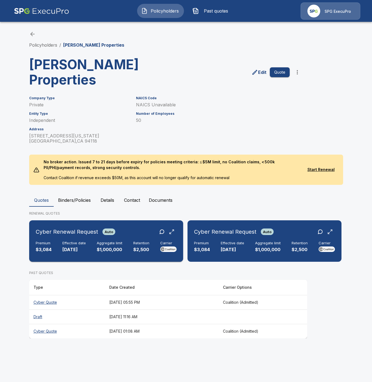
click at [60, 241] on div "Premium $3,084 Effective date [DATE] Aggregate limit $1,000,000 Retention $2,50…" at bounding box center [106, 247] width 141 height 12
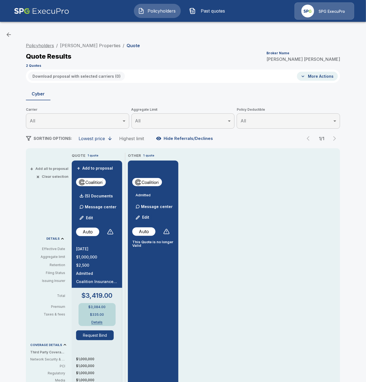
click at [50, 45] on link "Policyholders" at bounding box center [40, 45] width 28 height 5
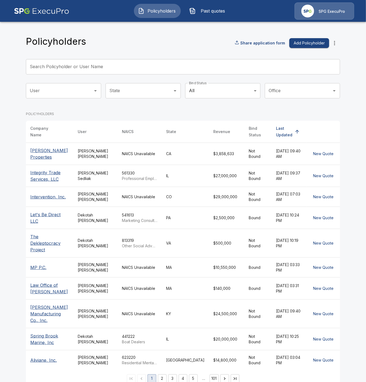
click at [76, 66] on input "Search Policyholder or User Name" at bounding box center [180, 66] width 308 height 15
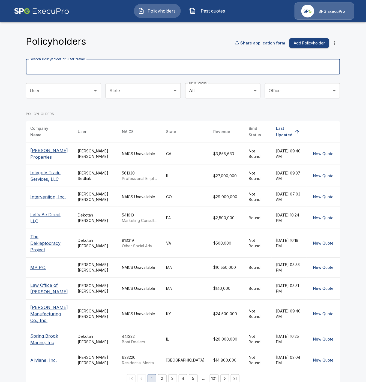
paste input "**********"
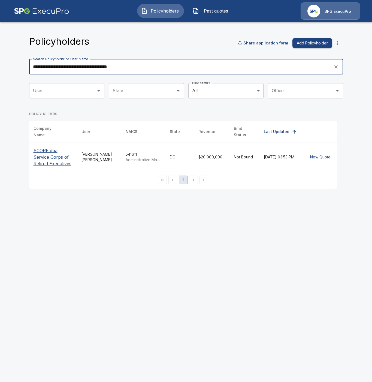
type input "**********"
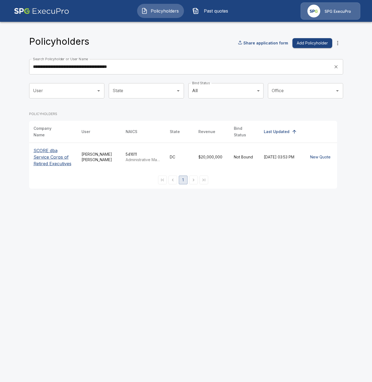
drag, startPoint x: 41, startPoint y: 157, endPoint x: 56, endPoint y: 175, distance: 22.8
click at [41, 158] on p "SCORE dba Service Corps of Retired Executives" at bounding box center [53, 157] width 39 height 20
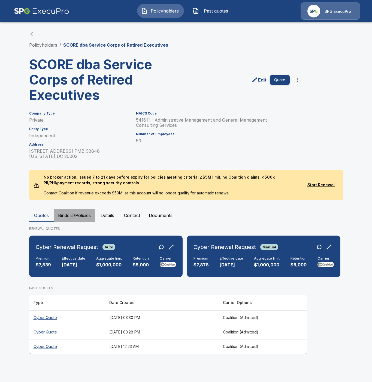
drag, startPoint x: 77, startPoint y: 210, endPoint x: 76, endPoint y: 216, distance: 6.4
click at [77, 211] on button "Binders/Policies" at bounding box center [74, 215] width 41 height 13
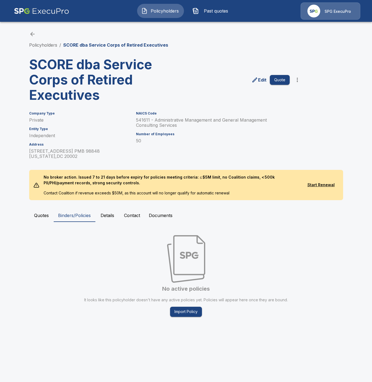
click at [34, 216] on button "Quotes" at bounding box center [41, 215] width 25 height 13
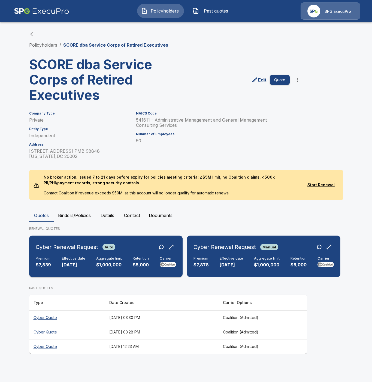
click at [90, 261] on div "Premium $7,839 Effective date [DATE] Aggregate limit $1,000,000 Retention $5,00…" at bounding box center [106, 262] width 141 height 12
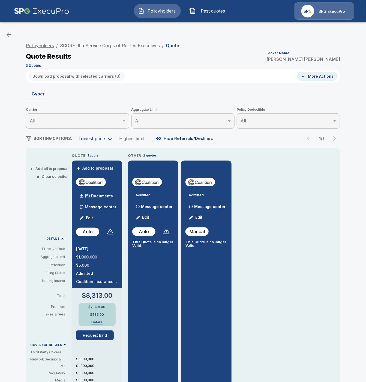
click at [43, 45] on link "Policyholders" at bounding box center [40, 45] width 28 height 5
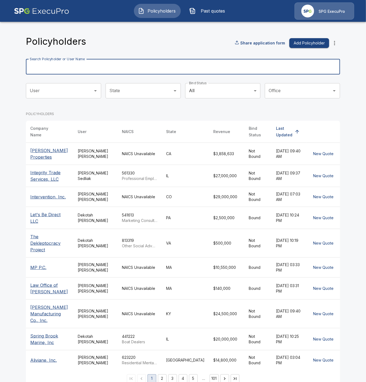
drag, startPoint x: 60, startPoint y: 66, endPoint x: 65, endPoint y: 70, distance: 6.0
click at [61, 66] on input "Search Policyholder or User Name" at bounding box center [180, 66] width 308 height 15
paste input "**********"
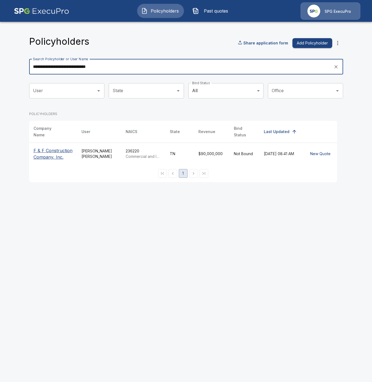
type input "**********"
drag, startPoint x: 54, startPoint y: 148, endPoint x: 85, endPoint y: 174, distance: 39.5
click at [54, 149] on p "F & F Construction Company, Inc." at bounding box center [53, 153] width 39 height 13
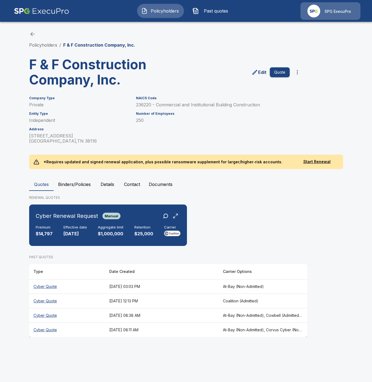
click at [82, 181] on button "Binders/Policies" at bounding box center [74, 184] width 41 height 13
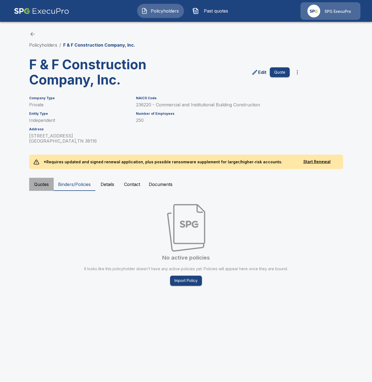
click at [37, 181] on button "Quotes" at bounding box center [41, 184] width 25 height 13
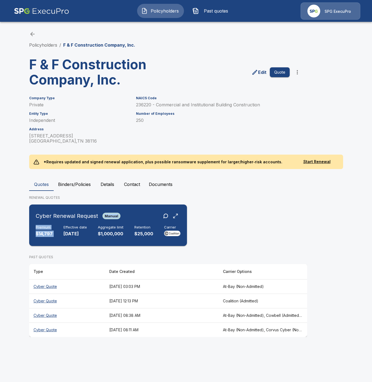
drag, startPoint x: 73, startPoint y: 221, endPoint x: 81, endPoint y: 244, distance: 24.4
click at [73, 222] on div "Cyber Renewal Request Manual Premium $14,797 Effective date 10/1/2025 Aggregate…" at bounding box center [108, 225] width 154 height 37
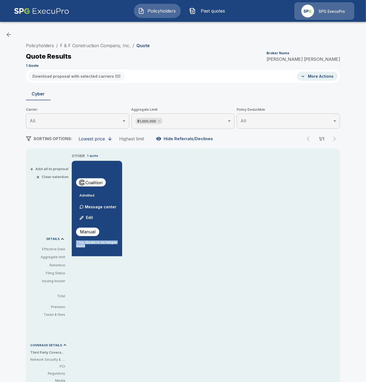
drag, startPoint x: 91, startPoint y: 247, endPoint x: 79, endPoint y: 242, distance: 12.0
click at [79, 242] on p "This Quote is no longer Valid" at bounding box center [97, 244] width 42 height 7
copy p "This Quote is no longer Valid"
click at [44, 45] on link "Policyholders" at bounding box center [40, 45] width 28 height 5
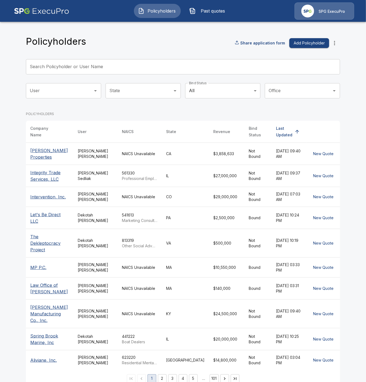
click at [52, 66] on div "Search Policyholder or User Name Search Policyholder or User Name" at bounding box center [183, 66] width 314 height 15
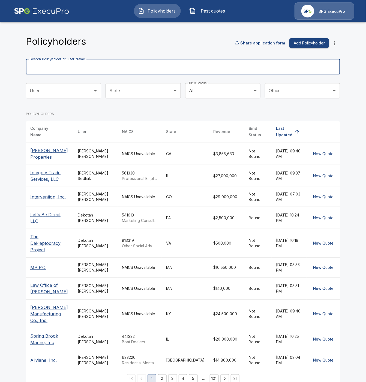
paste input "**********"
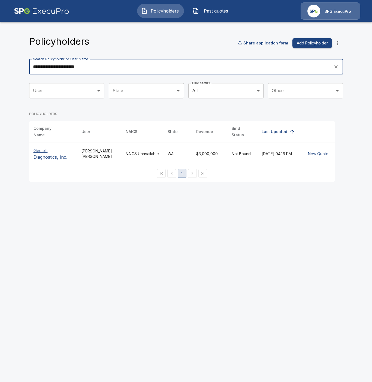
type input "**********"
drag, startPoint x: 45, startPoint y: 153, endPoint x: 65, endPoint y: 174, distance: 28.9
click at [45, 153] on p "Gestalt Diagnostics, Inc." at bounding box center [53, 153] width 39 height 13
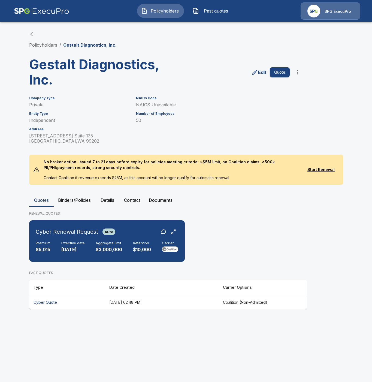
click at [75, 199] on button "Binders/Policies" at bounding box center [74, 200] width 41 height 13
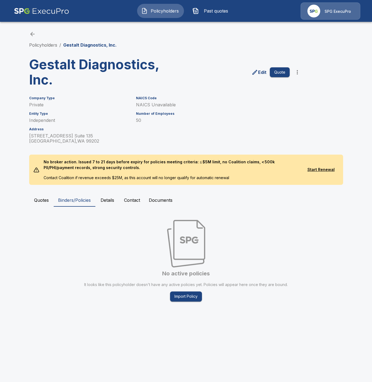
click at [43, 201] on button "Quotes" at bounding box center [41, 200] width 25 height 13
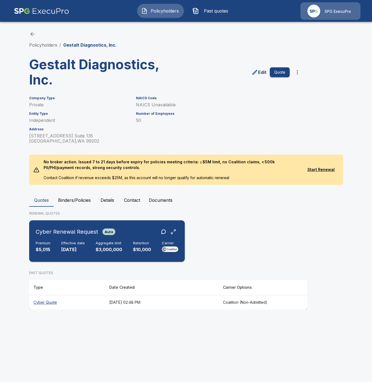
drag, startPoint x: 50, startPoint y: 237, endPoint x: 54, endPoint y: 240, distance: 5.2
click at [51, 238] on div "Cyber Renewal Request Auto Premium $5,015 Effective date 10/1/2025 Aggregate li…" at bounding box center [106, 241] width 151 height 37
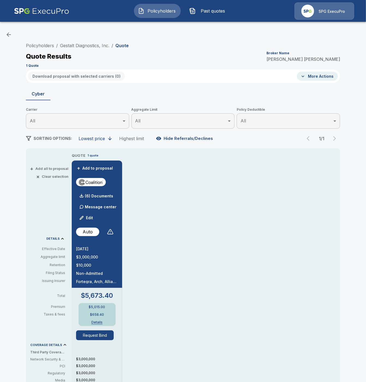
drag, startPoint x: 49, startPoint y: 45, endPoint x: 67, endPoint y: 59, distance: 22.9
click at [49, 45] on link "Policyholders" at bounding box center [40, 45] width 28 height 5
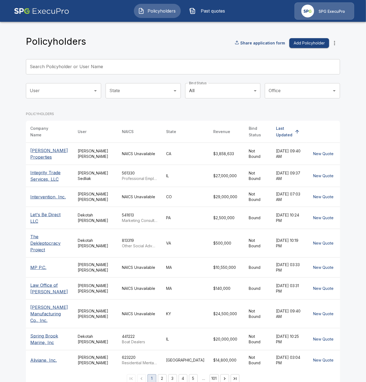
click at [73, 67] on input "Search Policyholder or User Name" at bounding box center [180, 66] width 308 height 15
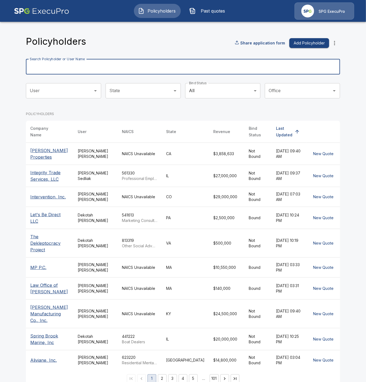
paste input "**********"
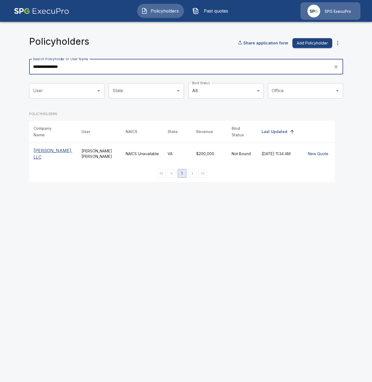
type input "**********"
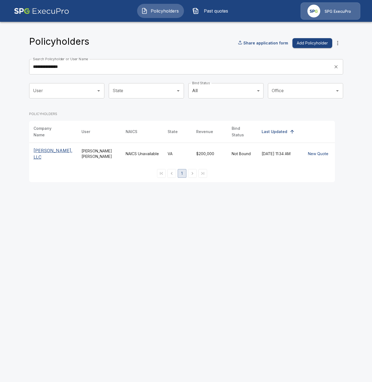
drag, startPoint x: 47, startPoint y: 148, endPoint x: 59, endPoint y: 161, distance: 17.4
click at [47, 149] on p "[PERSON_NAME], LLC" at bounding box center [53, 153] width 39 height 13
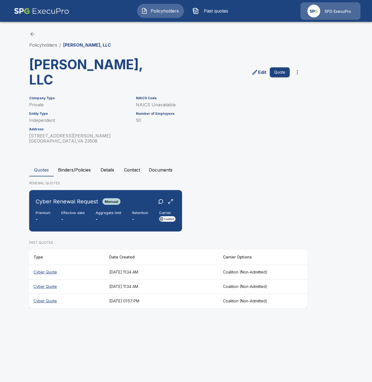
click at [71, 163] on button "Binders/Policies" at bounding box center [74, 169] width 41 height 13
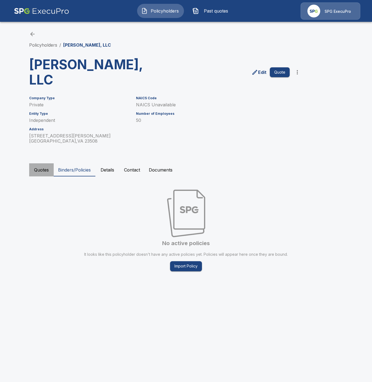
click at [36, 163] on button "Quotes" at bounding box center [41, 169] width 25 height 13
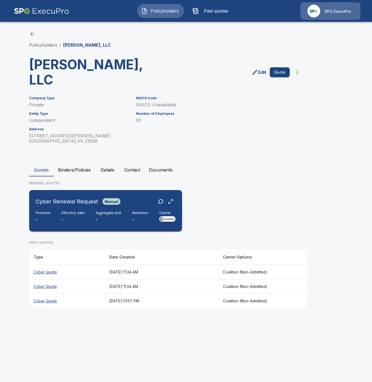
drag, startPoint x: 55, startPoint y: 193, endPoint x: 62, endPoint y: 198, distance: 8.9
click at [56, 195] on div "Cyber Renewal Request Manual Premium - Effective date - Aggregate limit - Reten…" at bounding box center [105, 210] width 149 height 37
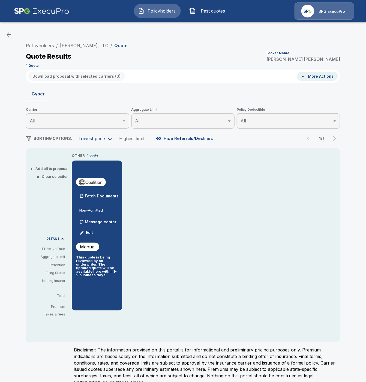
drag, startPoint x: 104, startPoint y: 195, endPoint x: 119, endPoint y: 203, distance: 16.7
click at [106, 196] on p "Fetch Documents" at bounding box center [102, 196] width 34 height 4
